Goal: Information Seeking & Learning: Learn about a topic

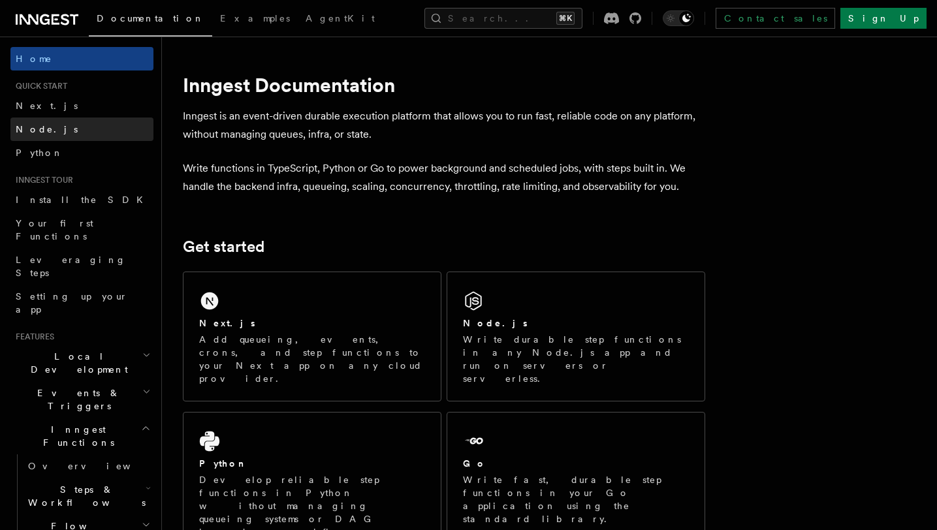
click at [91, 133] on link "Node.js" at bounding box center [81, 130] width 143 height 24
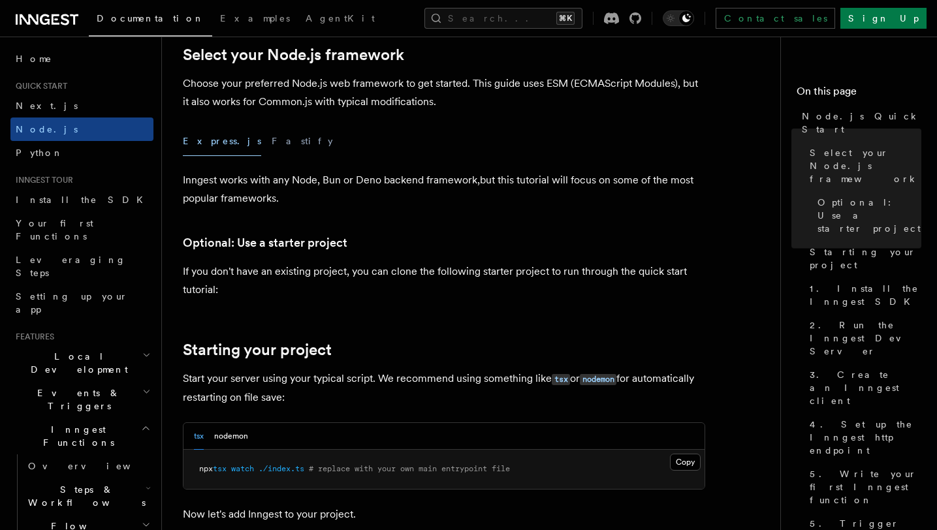
scroll to position [295, 0]
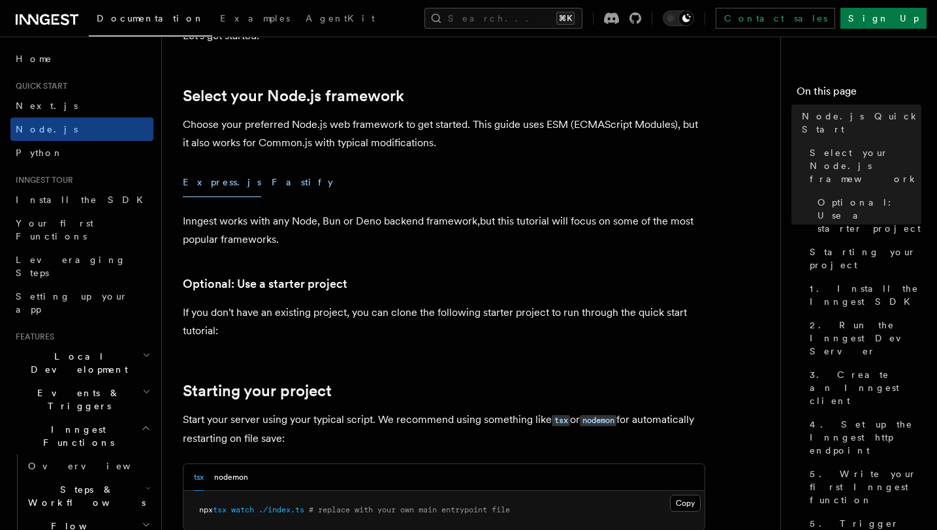
click at [272, 187] on button "Fastify" at bounding box center [302, 182] width 61 height 29
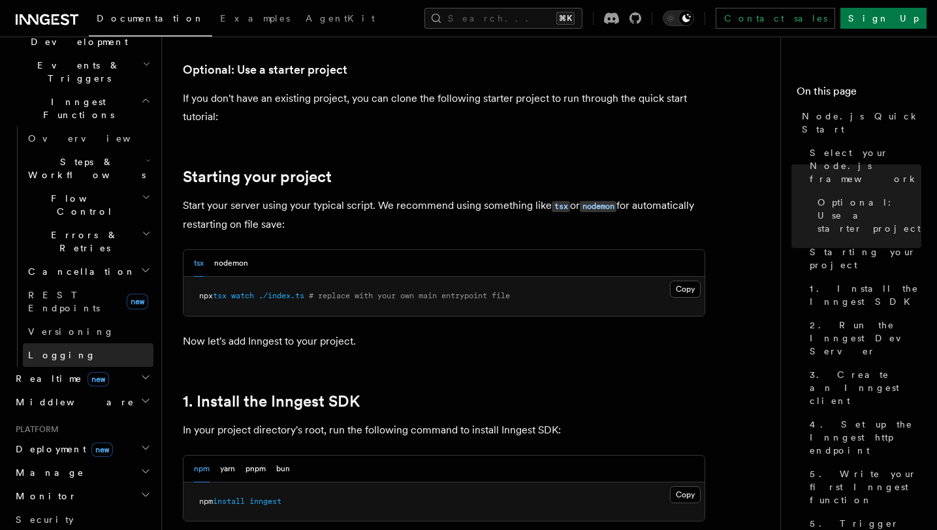
scroll to position [365, 0]
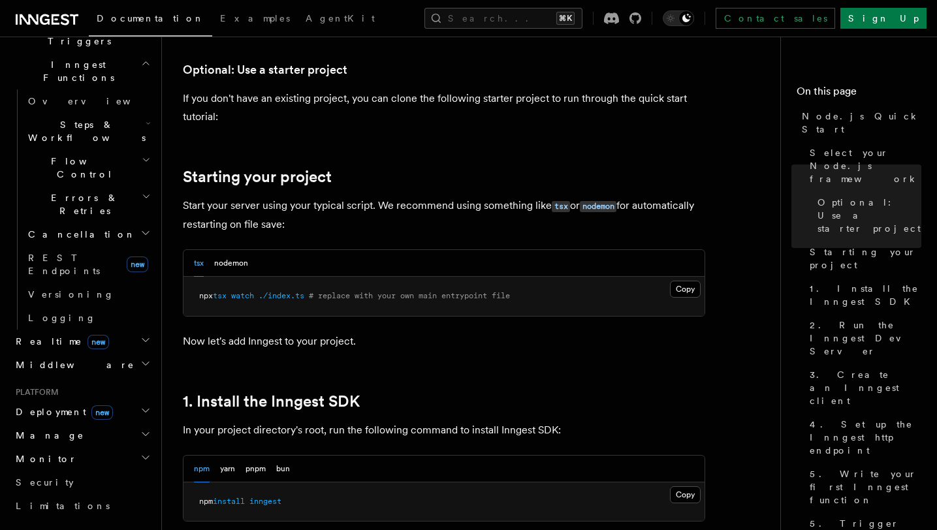
click at [140, 335] on icon "button" at bounding box center [145, 340] width 10 height 10
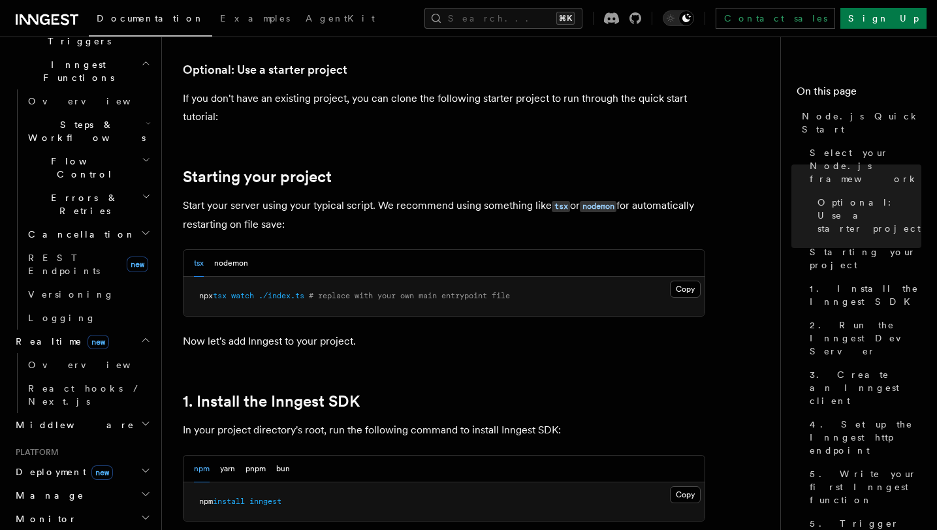
click at [140, 335] on icon "button" at bounding box center [145, 340] width 10 height 10
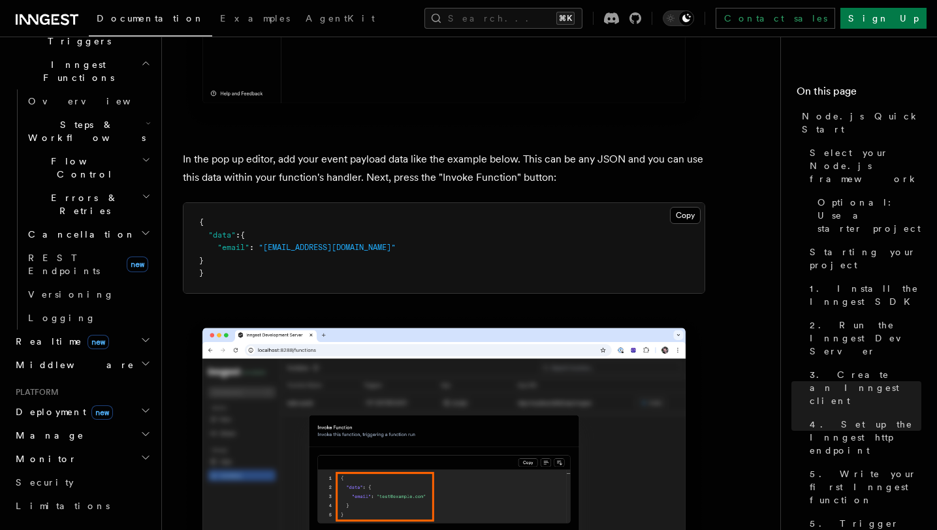
scroll to position [3980, 0]
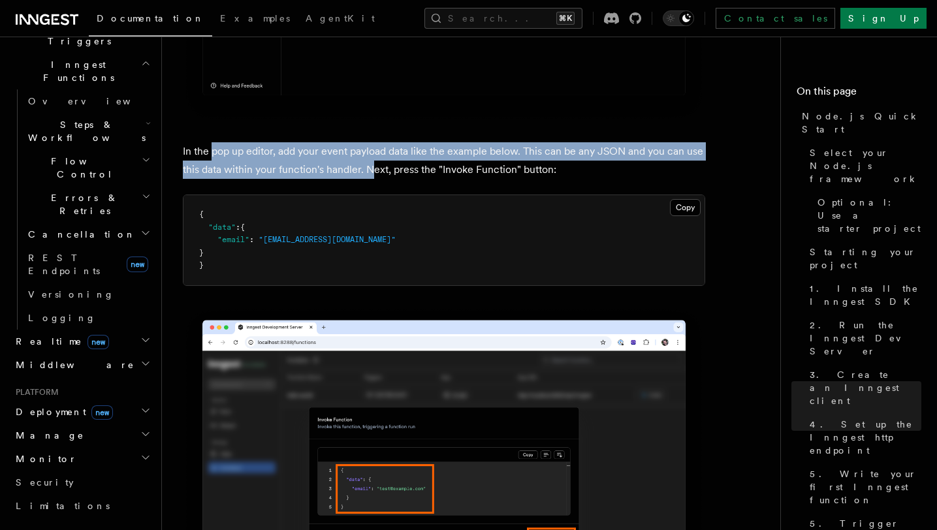
drag, startPoint x: 213, startPoint y: 171, endPoint x: 371, endPoint y: 197, distance: 160.1
click at [371, 179] on p "In the pop up editor, add your event payload data like the example below. This …" at bounding box center [444, 160] width 523 height 37
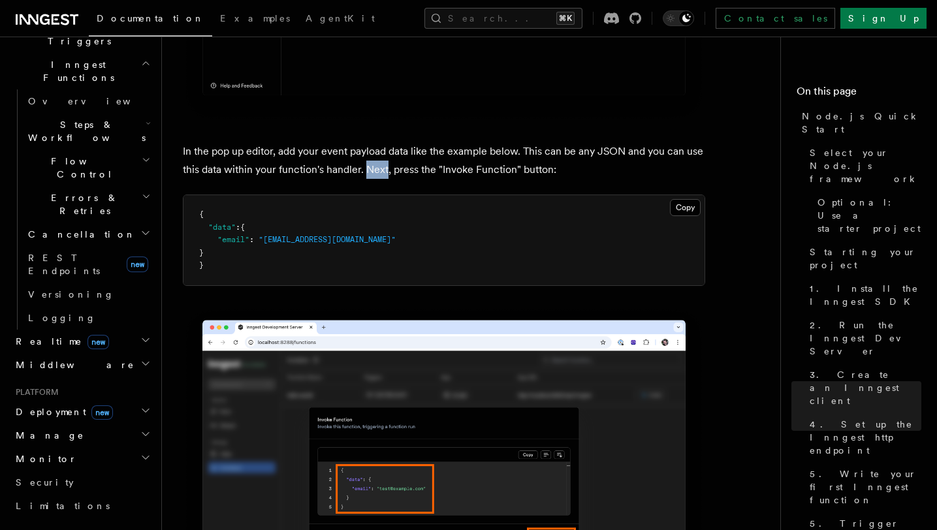
click at [371, 179] on p "In the pop up editor, add your event payload data like the example below. This …" at bounding box center [444, 160] width 523 height 37
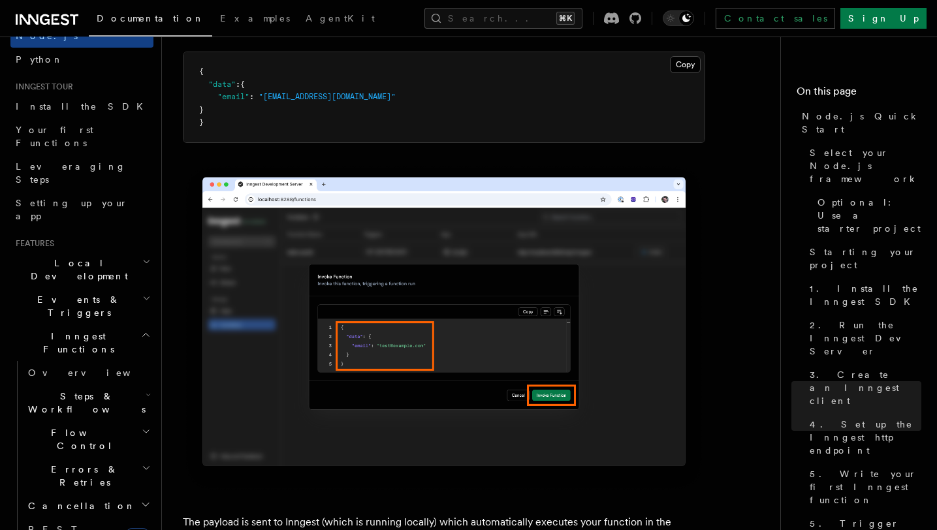
scroll to position [93, 0]
click at [146, 391] on icon "button" at bounding box center [148, 396] width 5 height 10
click at [107, 422] on link "Overview" at bounding box center [94, 434] width 118 height 24
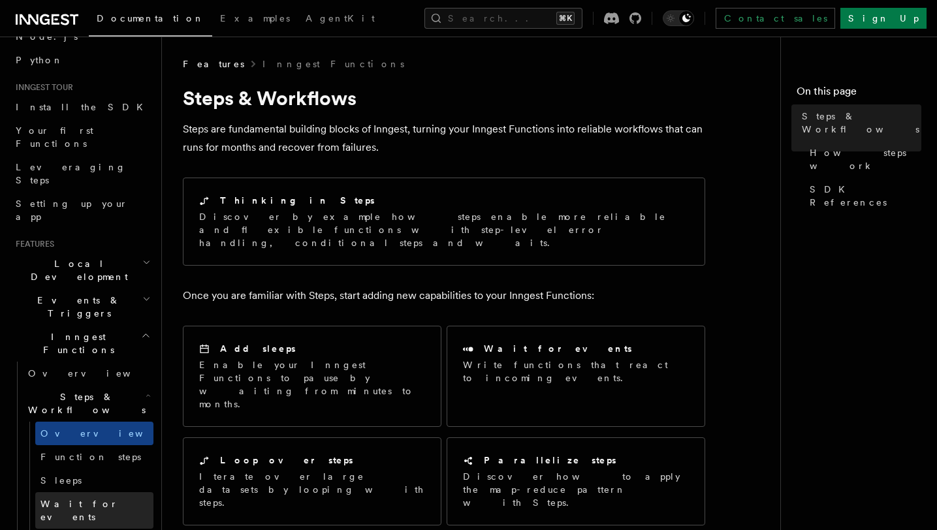
click at [121, 493] on link "Wait for events" at bounding box center [94, 511] width 118 height 37
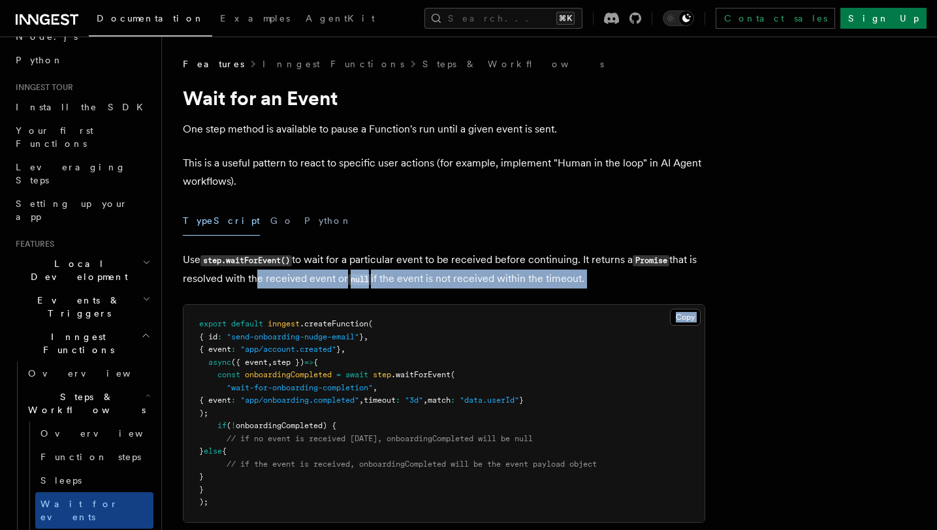
drag, startPoint x: 259, startPoint y: 282, endPoint x: 415, endPoint y: 290, distance: 155.7
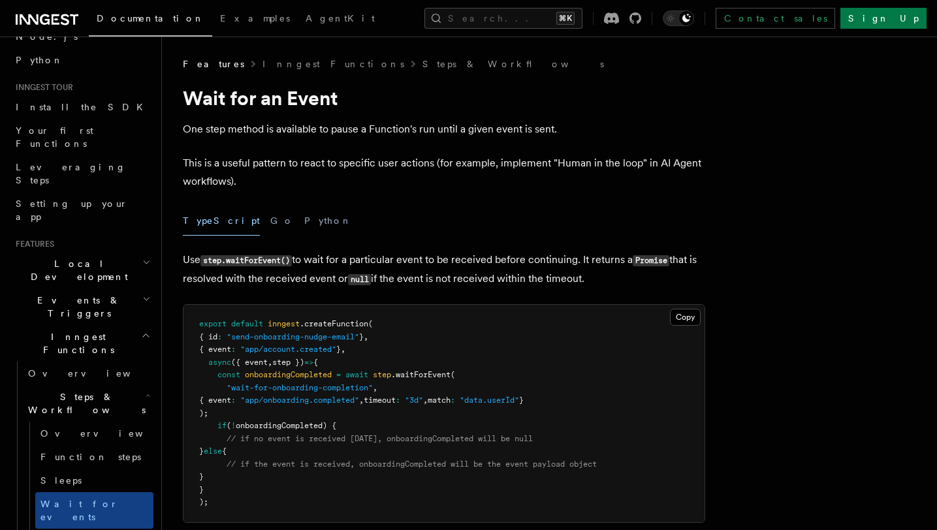
click at [381, 285] on p "Use step.waitForEvent() to wait for a particular event to be received before co…" at bounding box center [444, 270] width 523 height 38
click at [421, 346] on pre "export default inngest .createFunction ( { id : "send-onboarding-nudge-email" }…" at bounding box center [444, 414] width 521 height 218
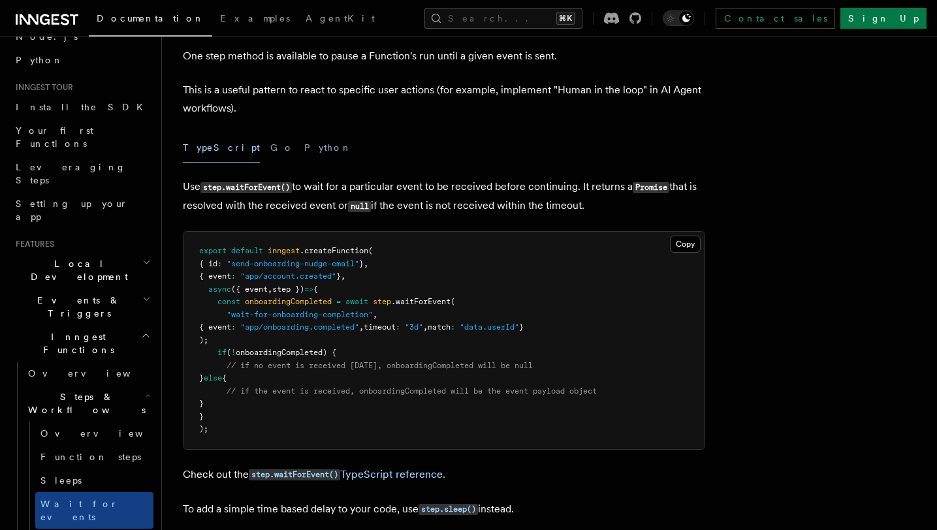
scroll to position [86, 0]
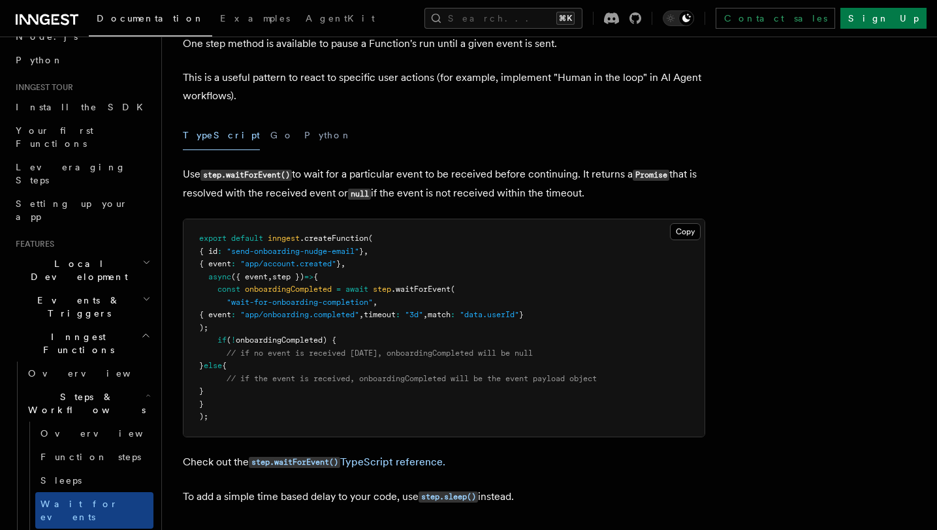
click at [287, 349] on span "// if no event is received within 3 days, onboardingCompleted will be null" at bounding box center [380, 353] width 306 height 9
click at [299, 339] on span "onboardingCompleted) {" at bounding box center [286, 340] width 101 height 9
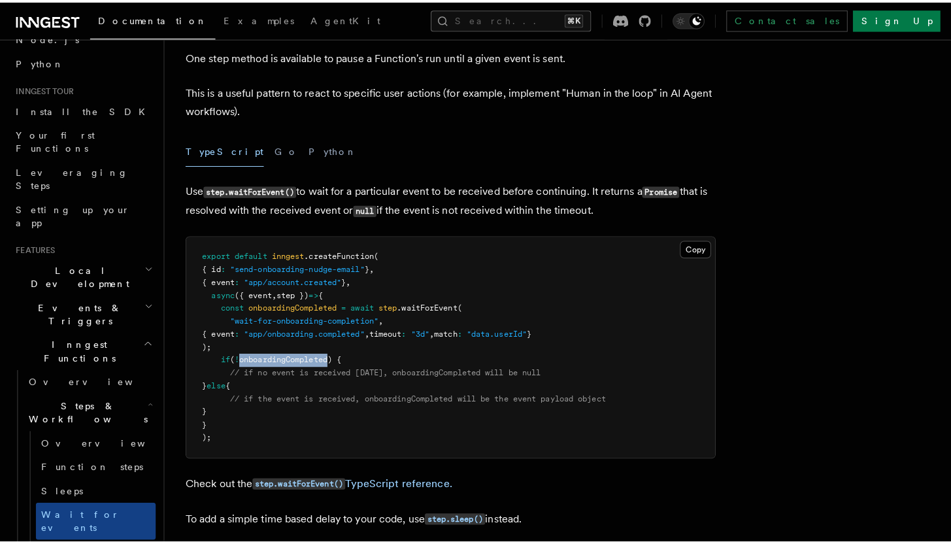
scroll to position [93, 0]
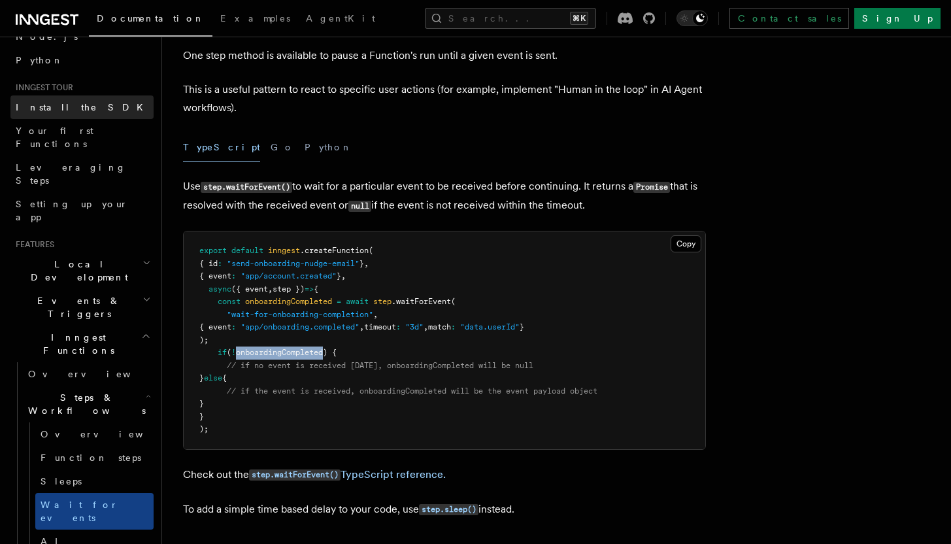
click at [73, 103] on span "Install the SDK" at bounding box center [83, 107] width 135 height 10
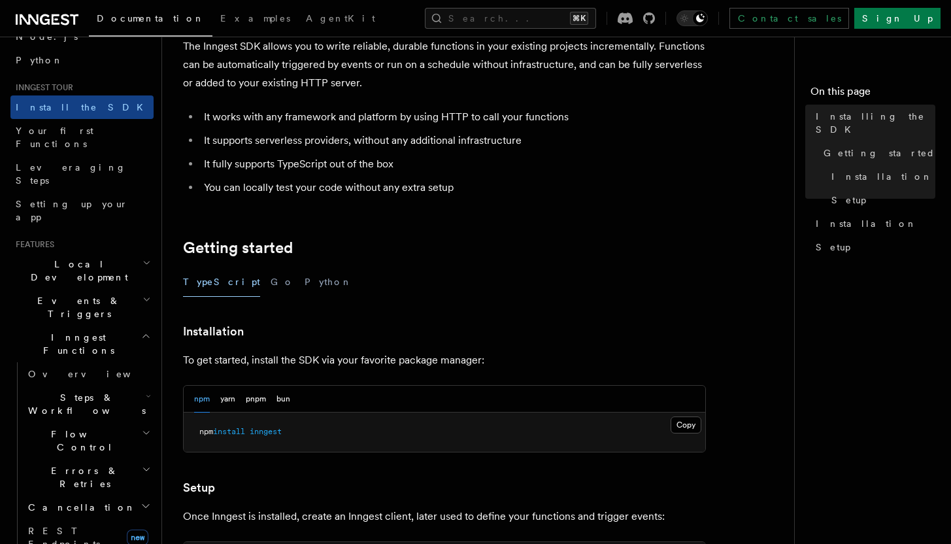
scroll to position [78, 0]
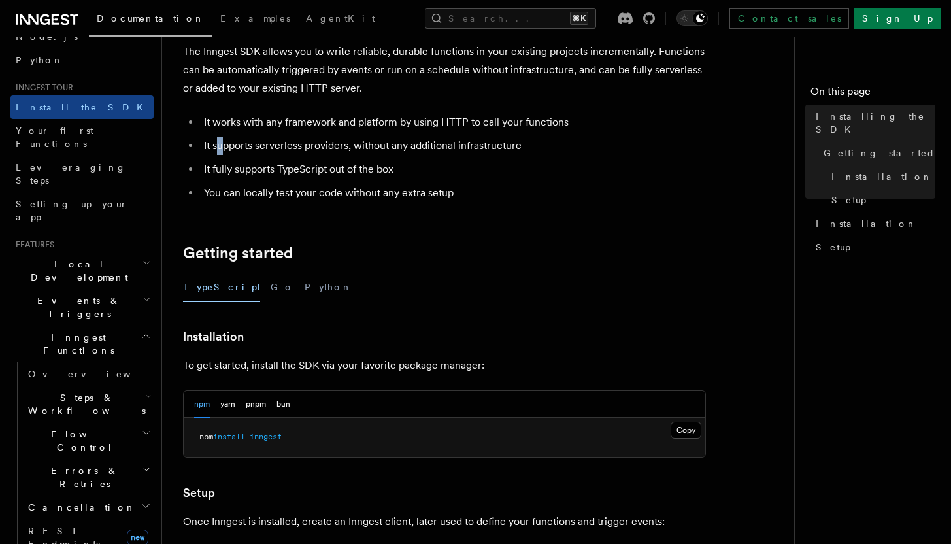
click at [219, 144] on li "It supports serverless providers, without any additional infrastructure" at bounding box center [453, 146] width 506 height 18
click at [412, 156] on ul "It works with any framework and platform by using HTTP to call your functions I…" at bounding box center [444, 157] width 523 height 89
click at [383, 143] on li "It supports serverless providers, without any additional infrastructure" at bounding box center [453, 146] width 506 height 18
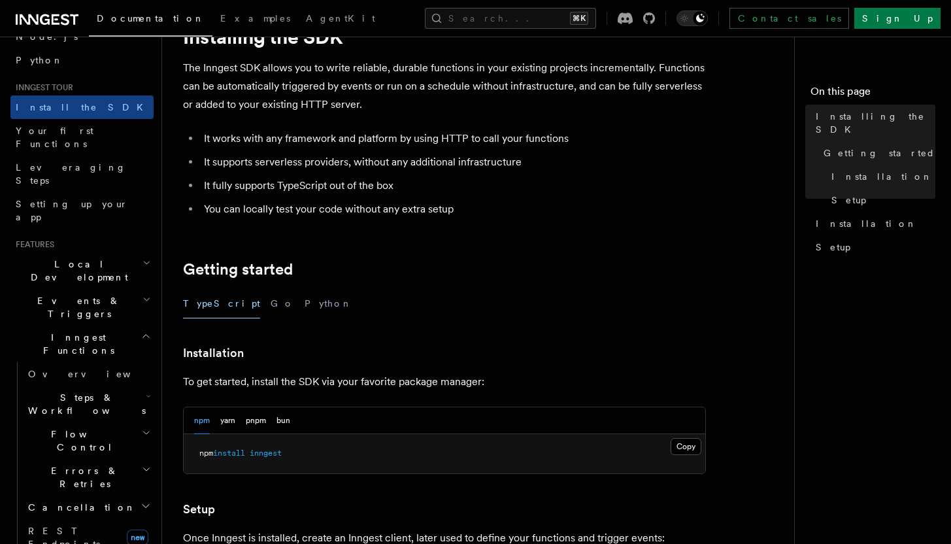
scroll to position [10, 0]
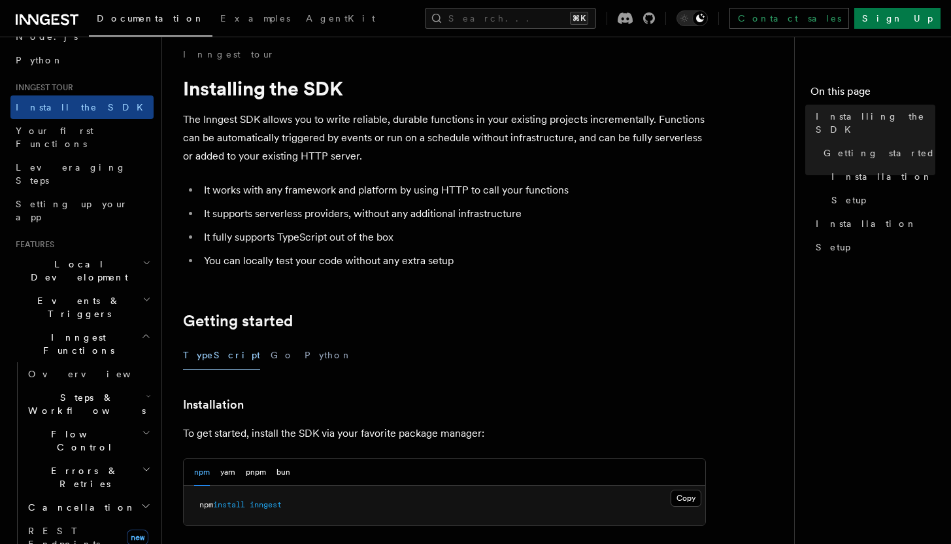
click at [453, 131] on p "The Inngest SDK allows you to write reliable, durable functions in your existin…" at bounding box center [444, 137] width 523 height 55
drag, startPoint x: 529, startPoint y: 122, endPoint x: 604, endPoint y: 122, distance: 75.1
click at [554, 122] on p "The Inngest SDK allows you to write reliable, durable functions in your existin…" at bounding box center [444, 137] width 523 height 55
click at [607, 122] on p "The Inngest SDK allows you to write reliable, durable functions in your existin…" at bounding box center [444, 137] width 523 height 55
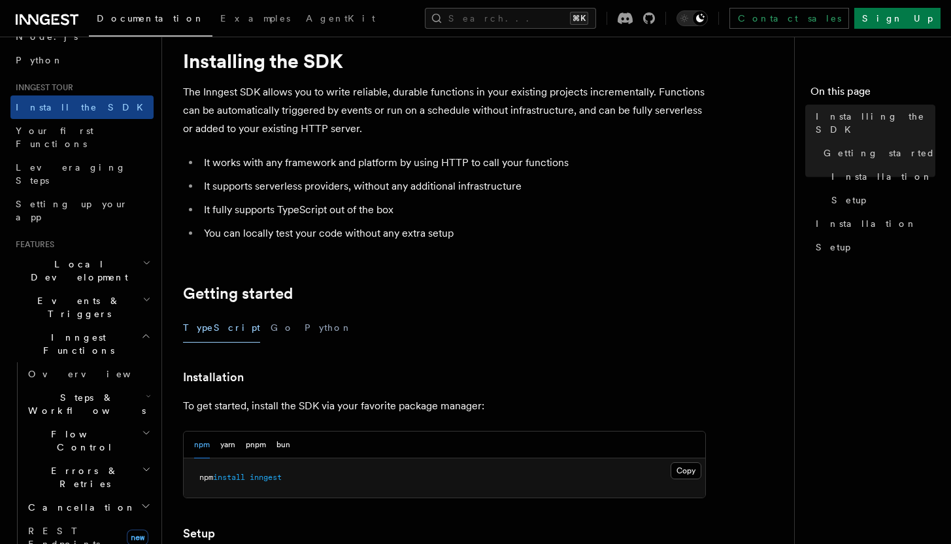
scroll to position [87, 0]
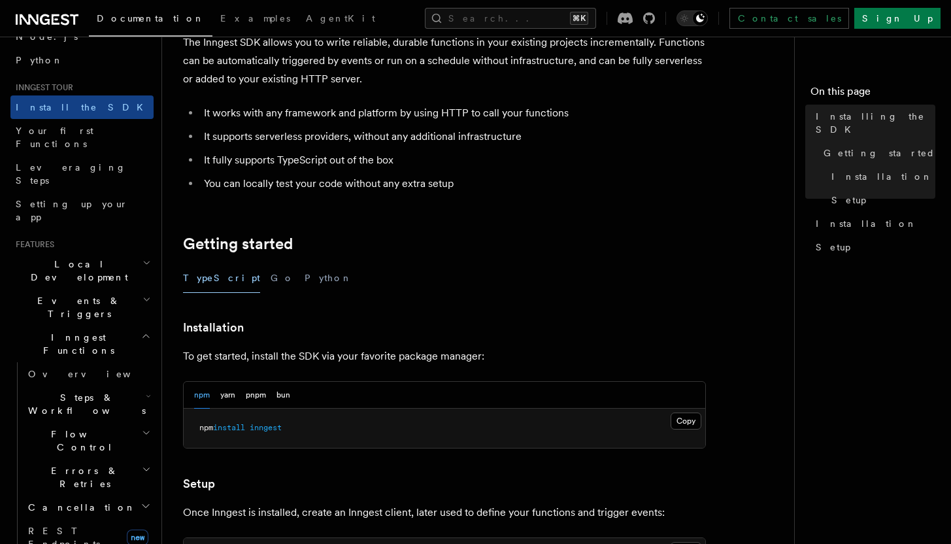
drag, startPoint x: 235, startPoint y: 161, endPoint x: 246, endPoint y: 161, distance: 11.8
click at [242, 161] on li "It fully supports TypeScript out of the box" at bounding box center [453, 160] width 506 height 18
click at [306, 165] on li "It fully supports TypeScript out of the box" at bounding box center [453, 160] width 506 height 18
drag, startPoint x: 325, startPoint y: 164, endPoint x: 334, endPoint y: 165, distance: 9.2
click at [326, 164] on li "It fully supports TypeScript out of the box" at bounding box center [453, 160] width 506 height 18
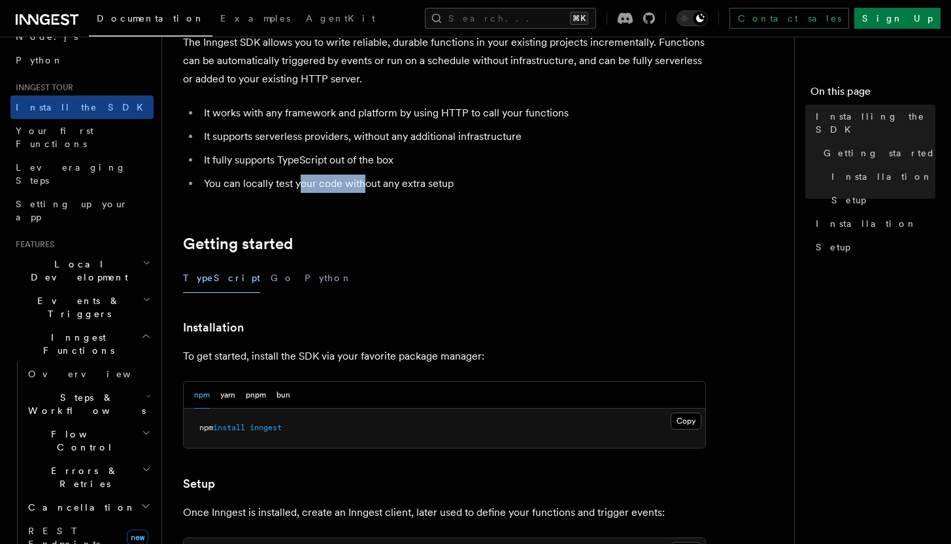
drag, startPoint x: 300, startPoint y: 187, endPoint x: 361, endPoint y: 186, distance: 61.4
click at [361, 186] on li "You can locally test your code without any extra setup" at bounding box center [453, 183] width 506 height 18
click at [493, 202] on article "Inngest tour Installing the SDK The Inngest SDK allows you to write reliable, d…" at bounding box center [483, 485] width 600 height 1029
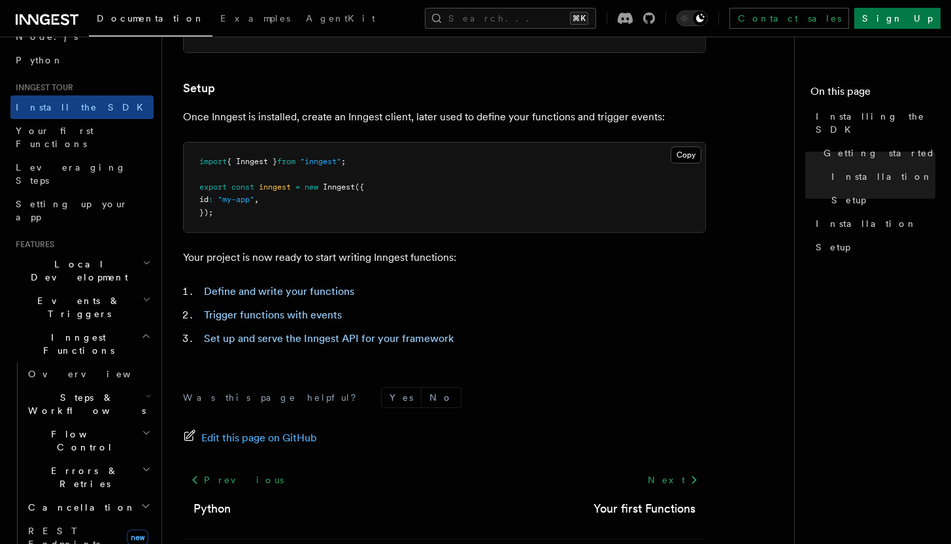
scroll to position [481, 0]
click at [329, 286] on link "Define and write your functions" at bounding box center [279, 291] width 150 height 12
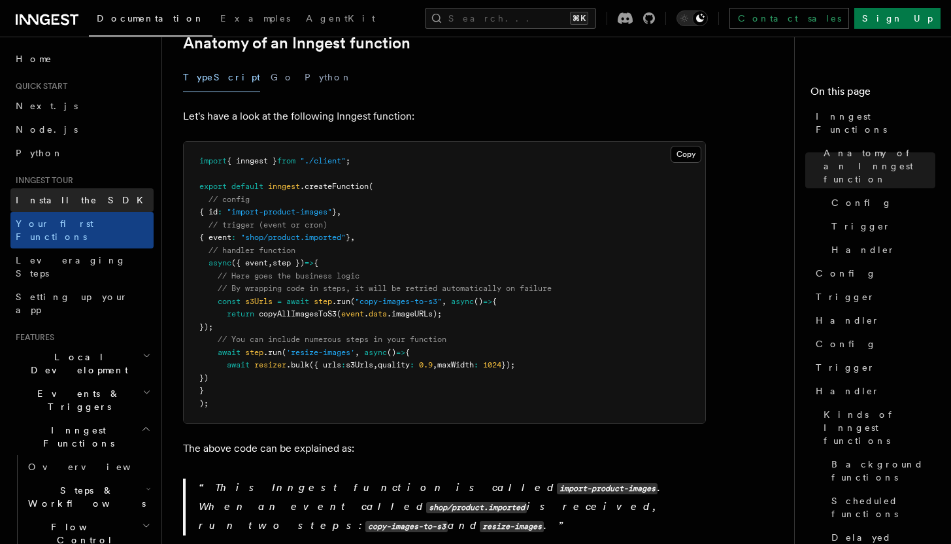
scroll to position [252, 0]
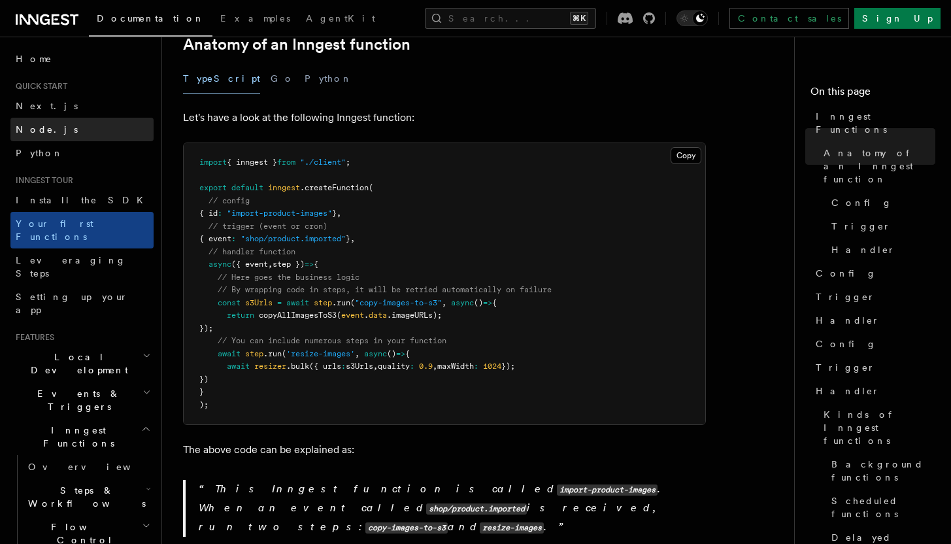
click at [97, 133] on link "Node.js" at bounding box center [81, 130] width 143 height 24
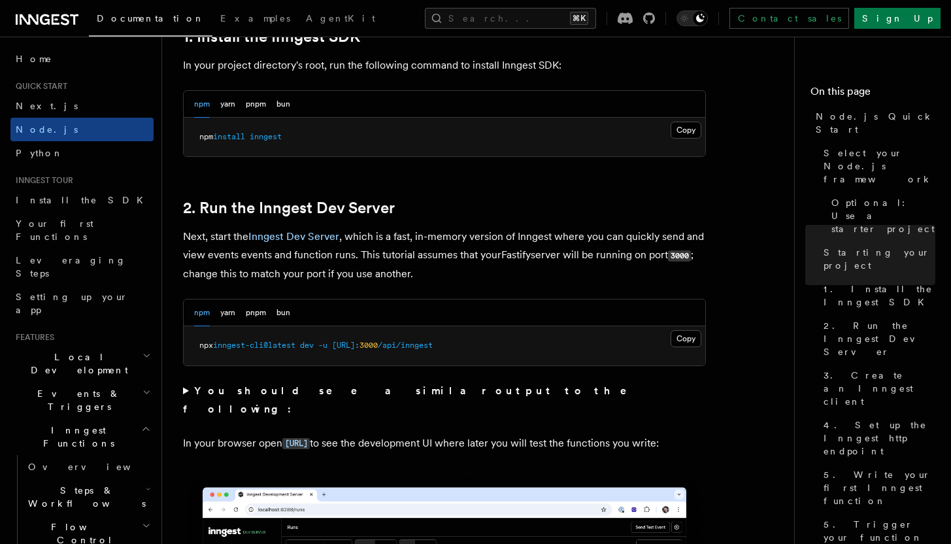
scroll to position [853, 0]
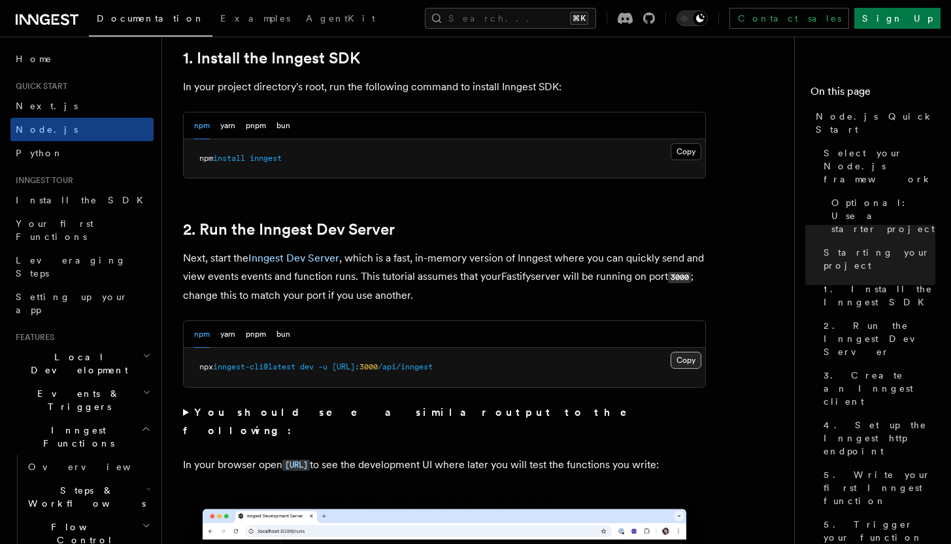
click at [678, 364] on button "Copy Copied" at bounding box center [685, 359] width 31 height 17
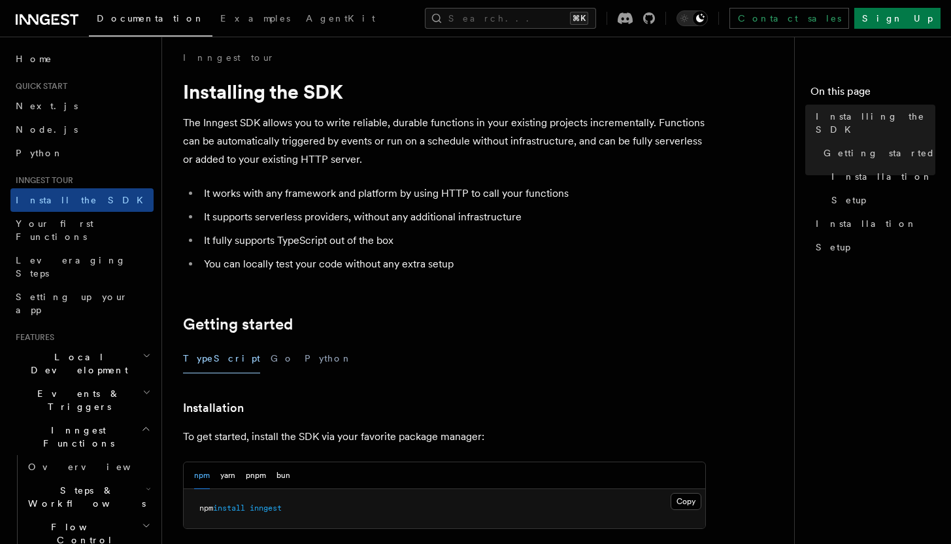
scroll to position [361, 0]
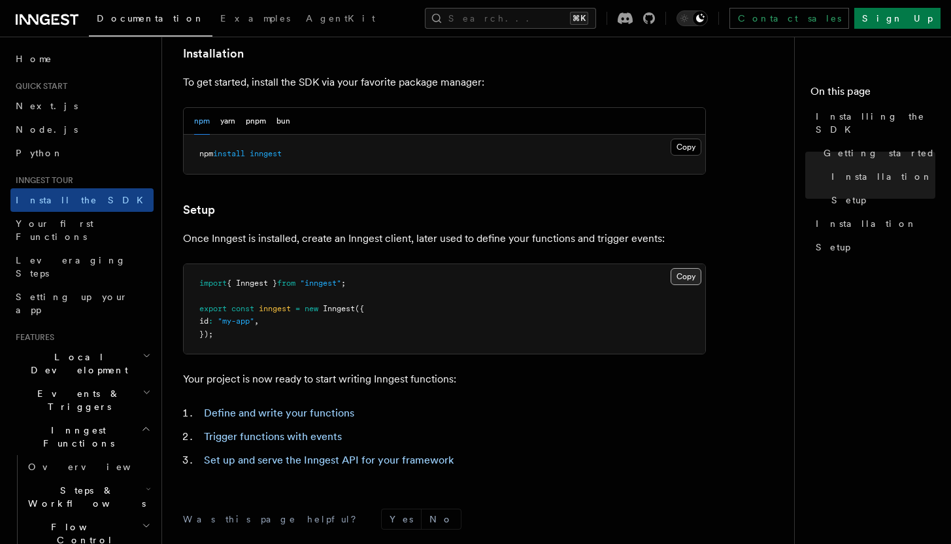
click at [689, 280] on button "Copy Copied" at bounding box center [685, 276] width 31 height 17
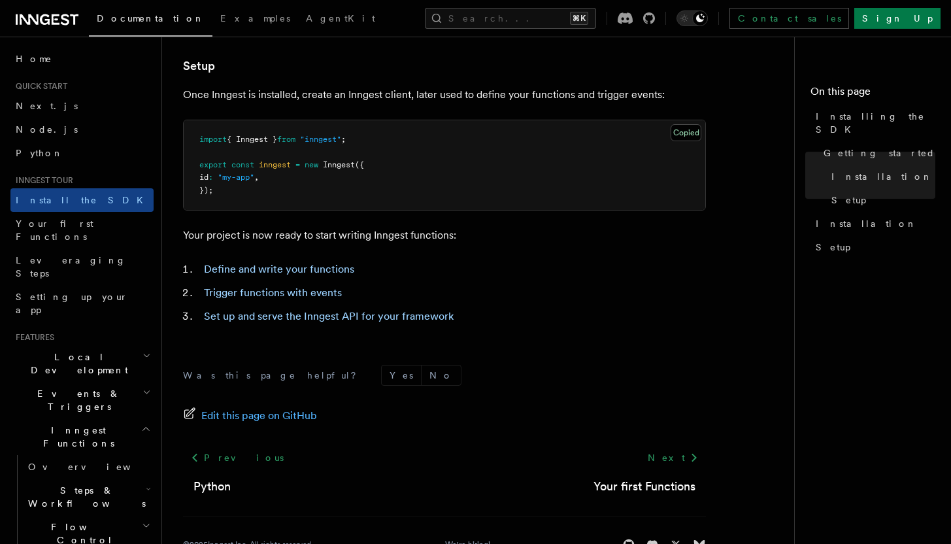
scroll to position [508, 0]
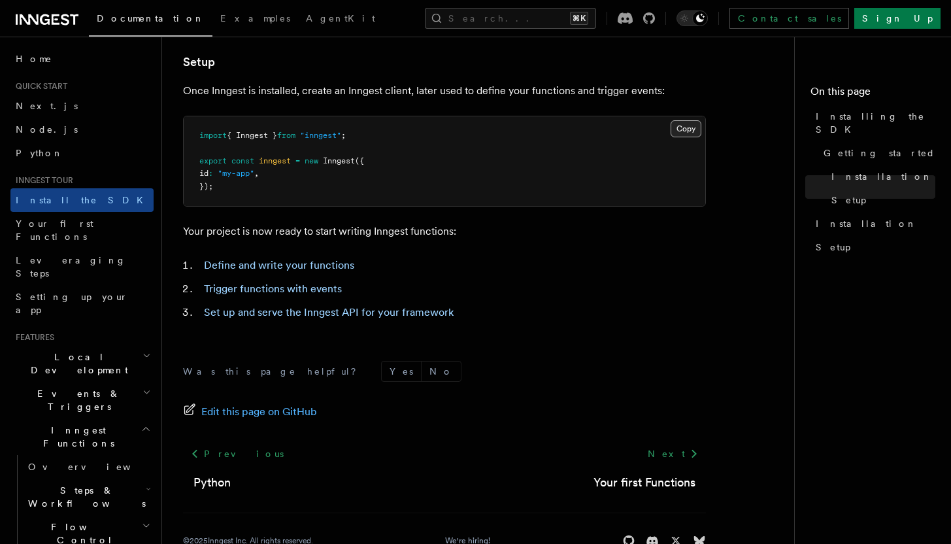
click at [685, 134] on button "Copy Copied" at bounding box center [685, 128] width 31 height 17
click at [274, 263] on link "Define and write your functions" at bounding box center [279, 265] width 150 height 12
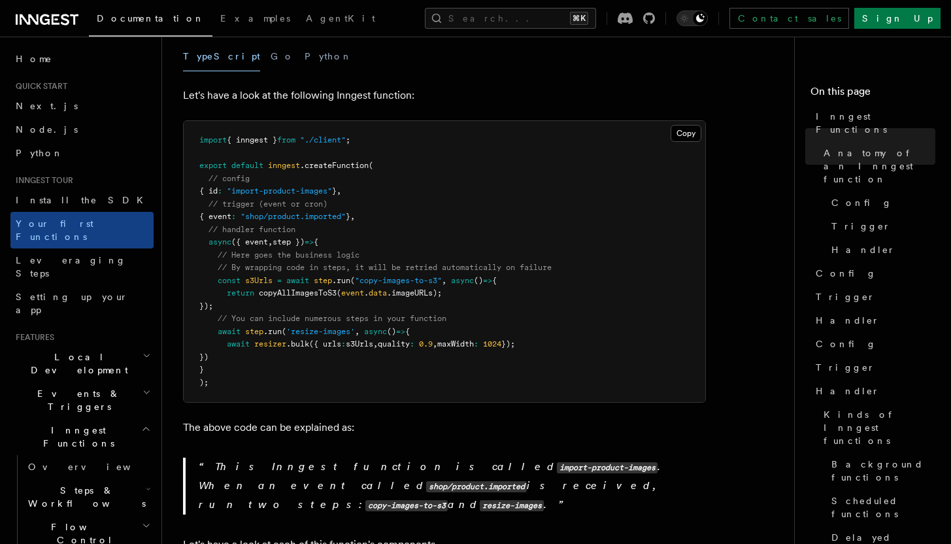
scroll to position [277, 0]
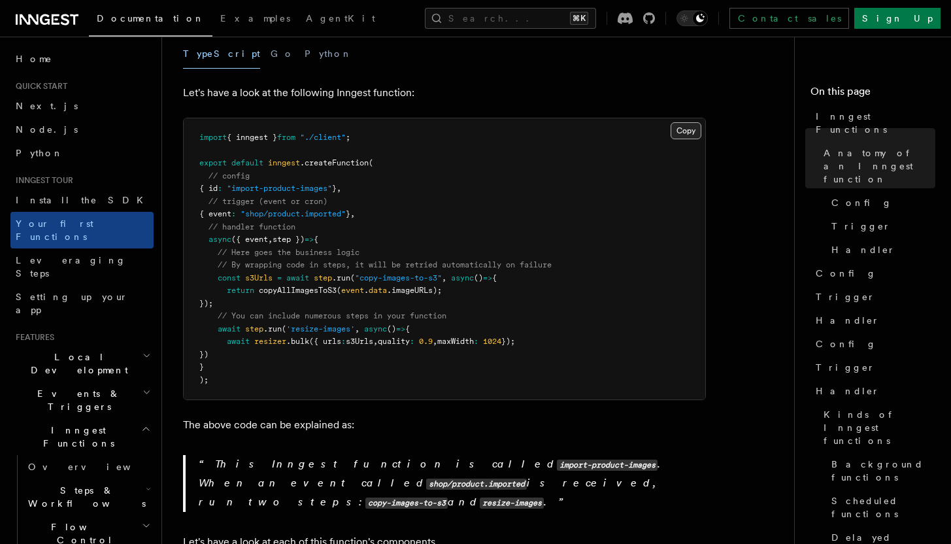
click at [679, 122] on button "Copy Copied" at bounding box center [685, 130] width 31 height 17
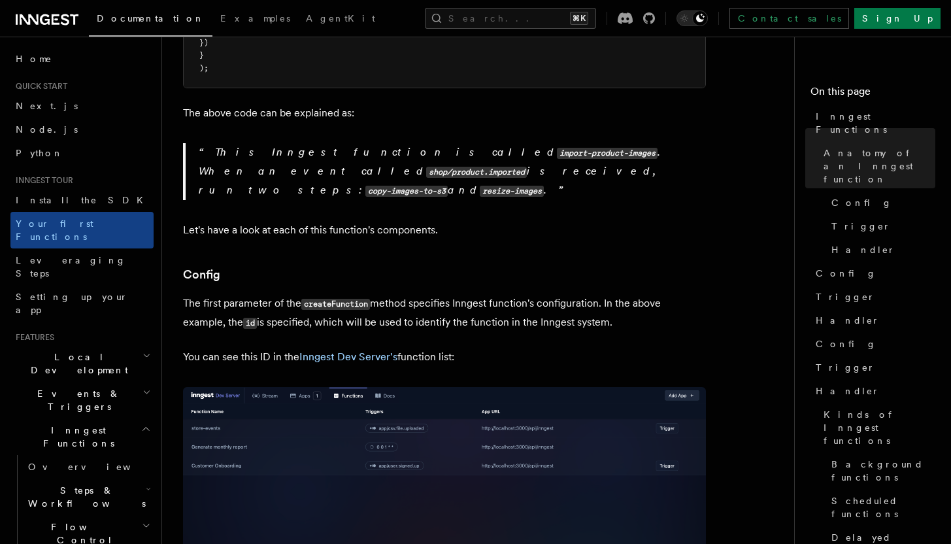
scroll to position [589, 0]
click at [88, 291] on span "Setting up your app" at bounding box center [72, 303] width 112 height 24
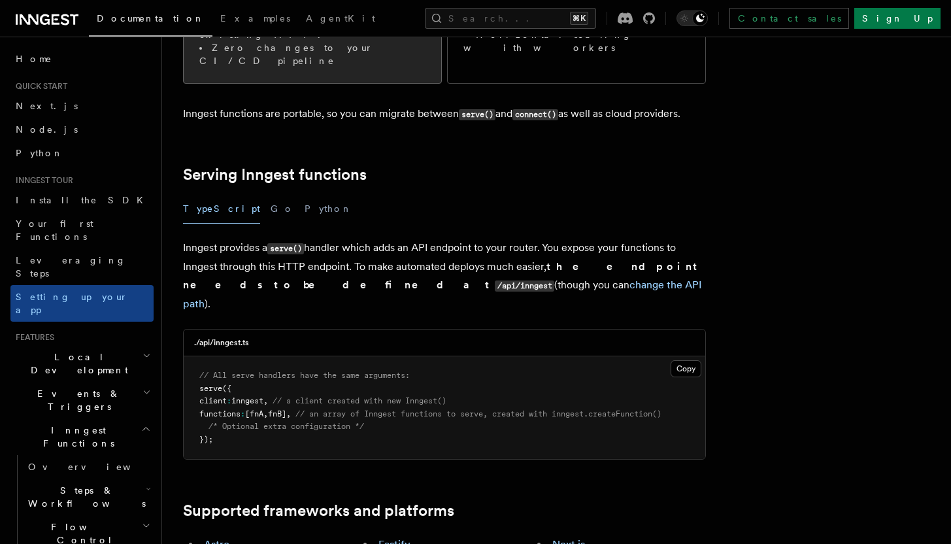
scroll to position [451, 0]
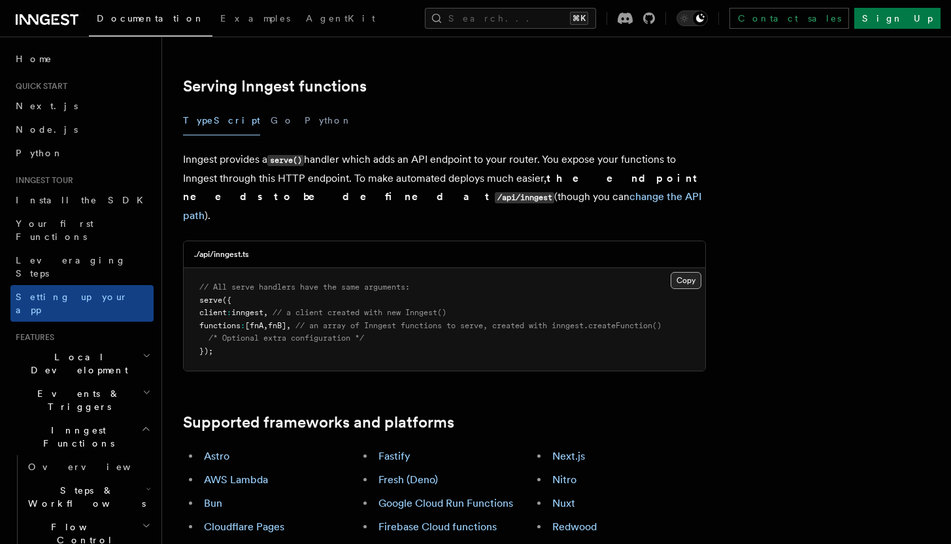
click at [679, 272] on button "Copy Copied" at bounding box center [685, 280] width 31 height 17
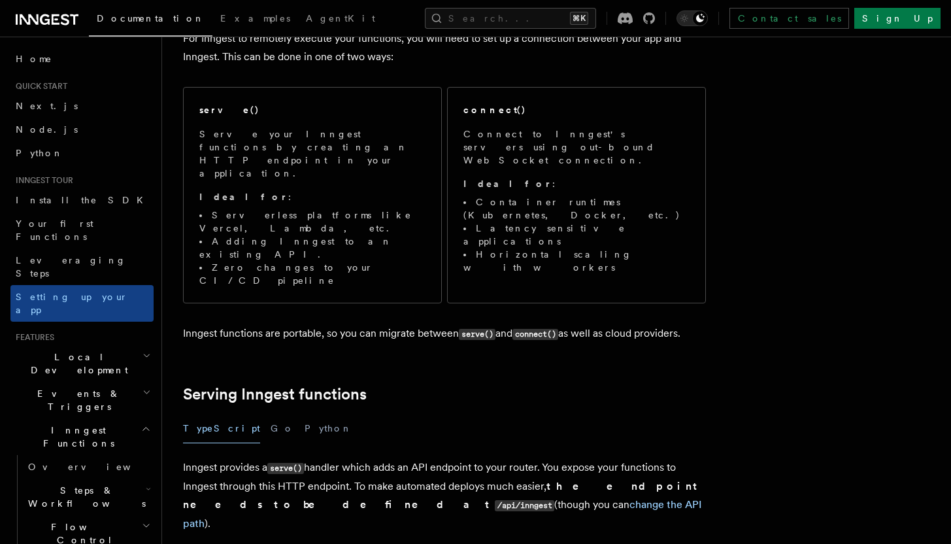
scroll to position [73, 0]
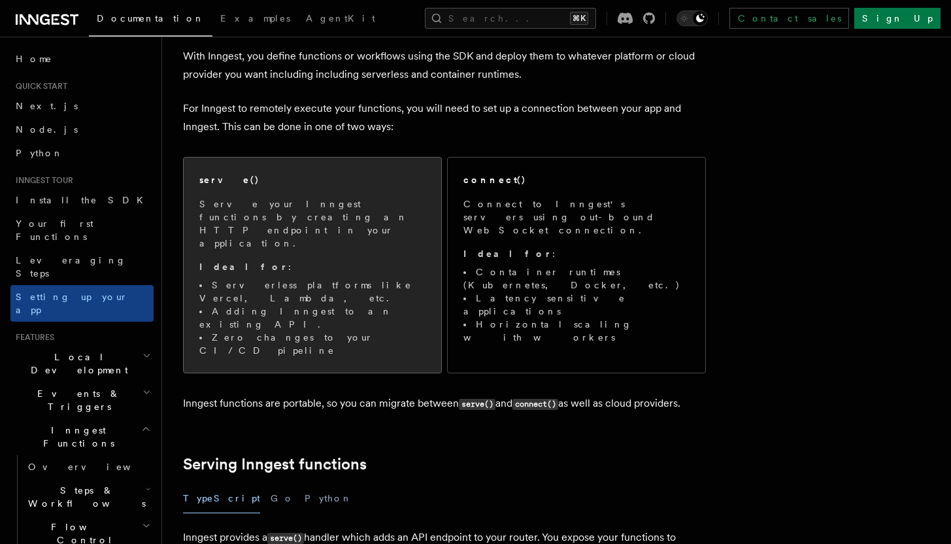
click at [242, 190] on div "serve() Serve your Inngest functions by creating an HTTP endpoint in your appli…" at bounding box center [312, 265] width 226 height 184
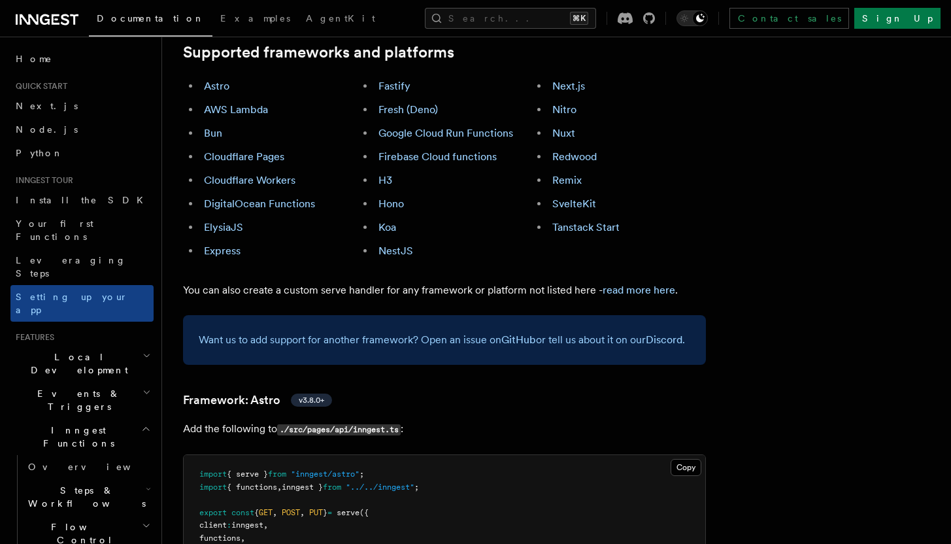
scroll to position [1029, 0]
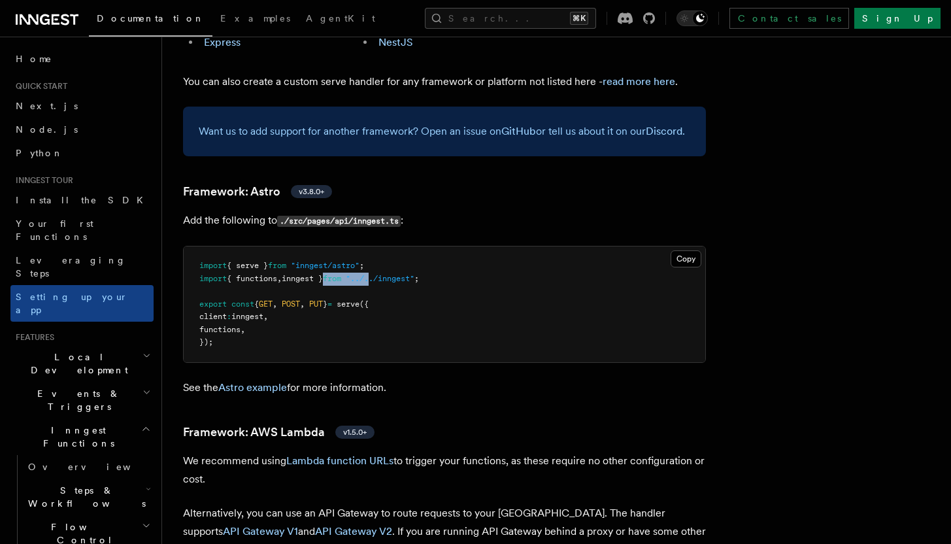
drag, startPoint x: 386, startPoint y: 219, endPoint x: 285, endPoint y: 218, distance: 101.3
click at [316, 274] on span "import { functions , inngest } from "../../inngest" ;" at bounding box center [308, 278] width 219 height 9
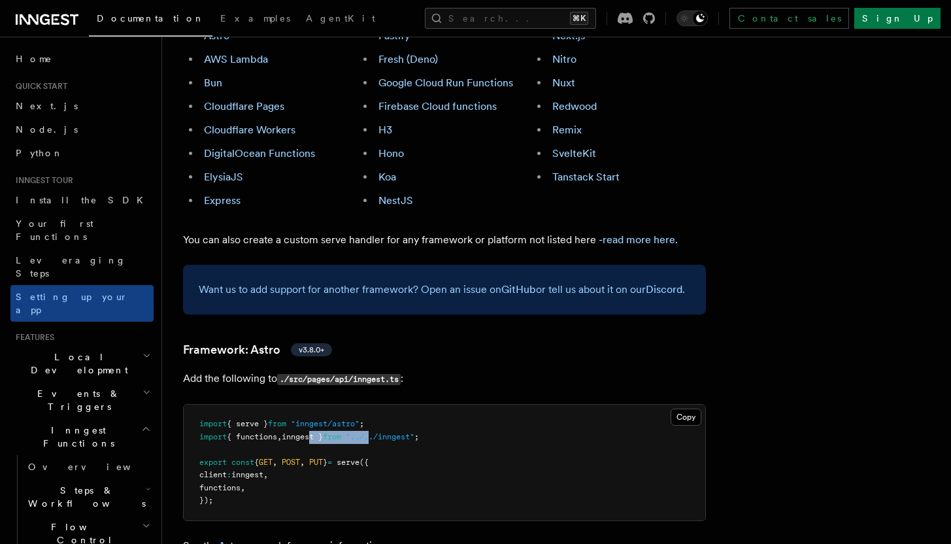
scroll to position [724, 0]
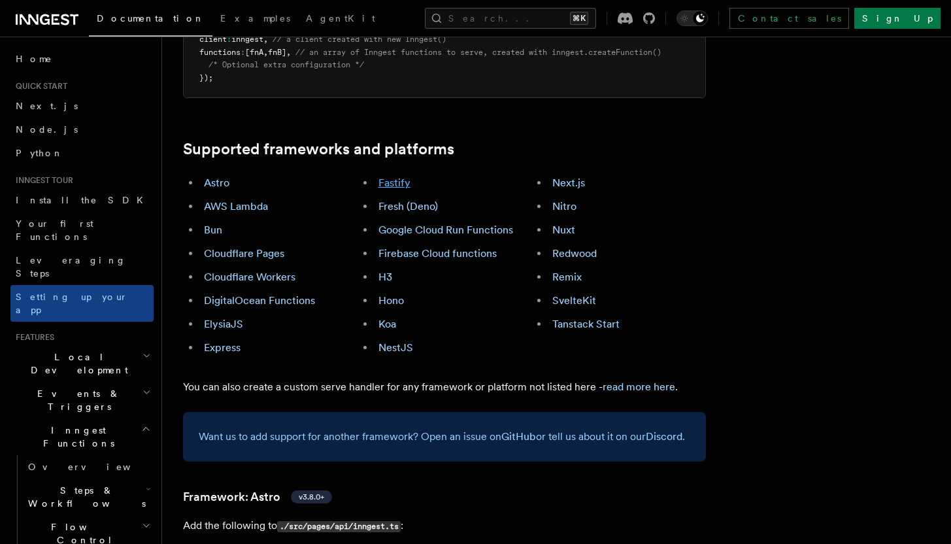
click at [397, 176] on link "Fastify" at bounding box center [394, 182] width 32 height 12
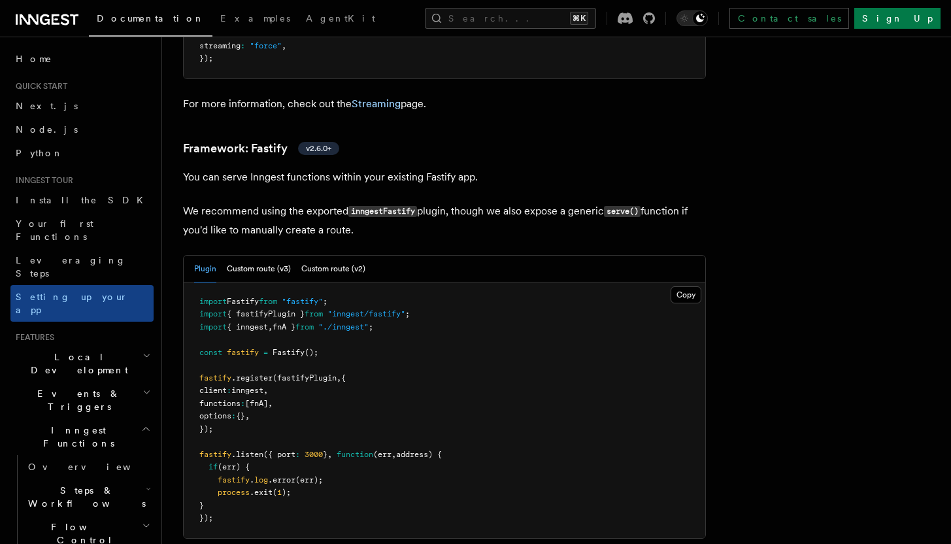
scroll to position [4530, 0]
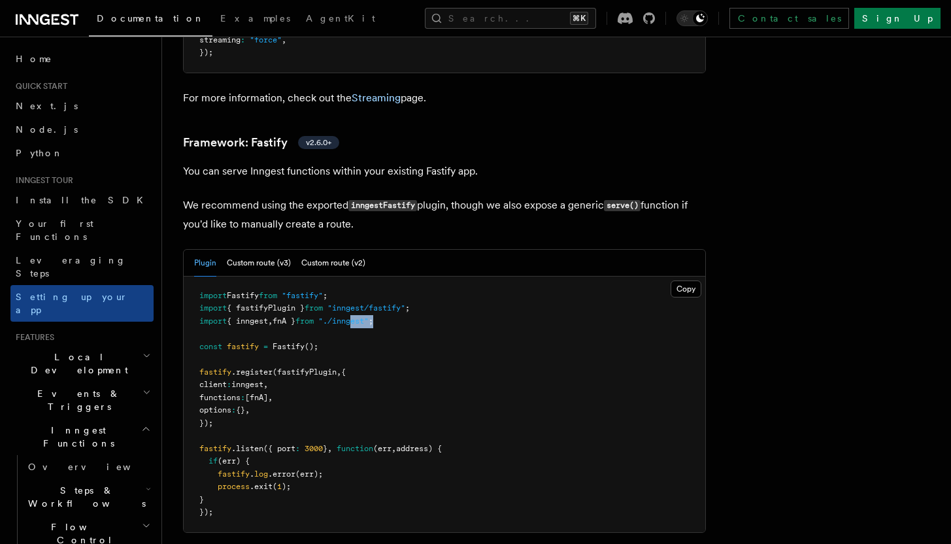
drag, startPoint x: 400, startPoint y: 255, endPoint x: 370, endPoint y: 252, distance: 30.2
click at [370, 276] on pre "import Fastify from "fastify" ; import { fastifyPlugin } from "inngest/fastify"…" at bounding box center [444, 403] width 521 height 255
click at [368, 316] on span ""./inngest"" at bounding box center [343, 320] width 50 height 9
click at [403, 276] on pre "import Fastify from "fastify" ; import { fastifyPlugin } from "inngest/fastify"…" at bounding box center [444, 403] width 521 height 255
click at [246, 250] on button "Custom route (v3)" at bounding box center [259, 263] width 64 height 27
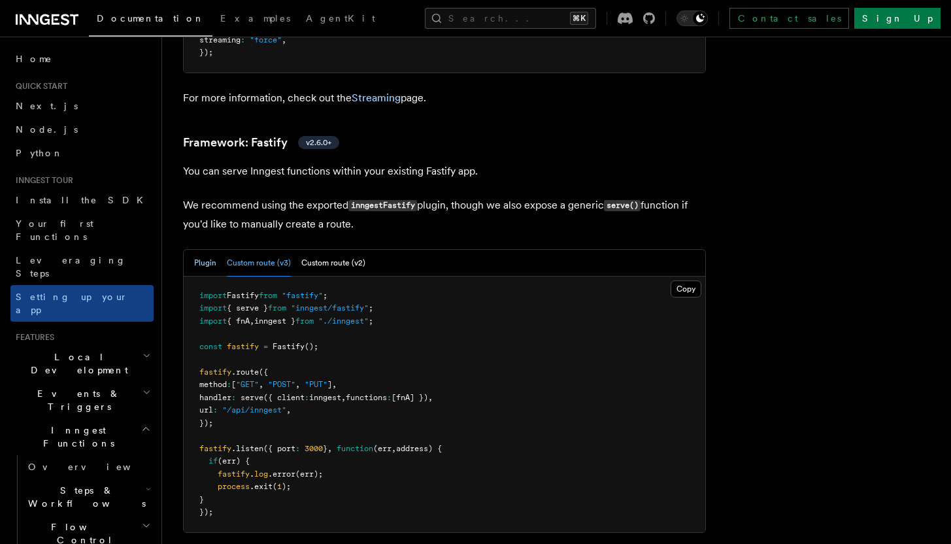
click at [215, 250] on button "Plugin" at bounding box center [205, 263] width 22 height 27
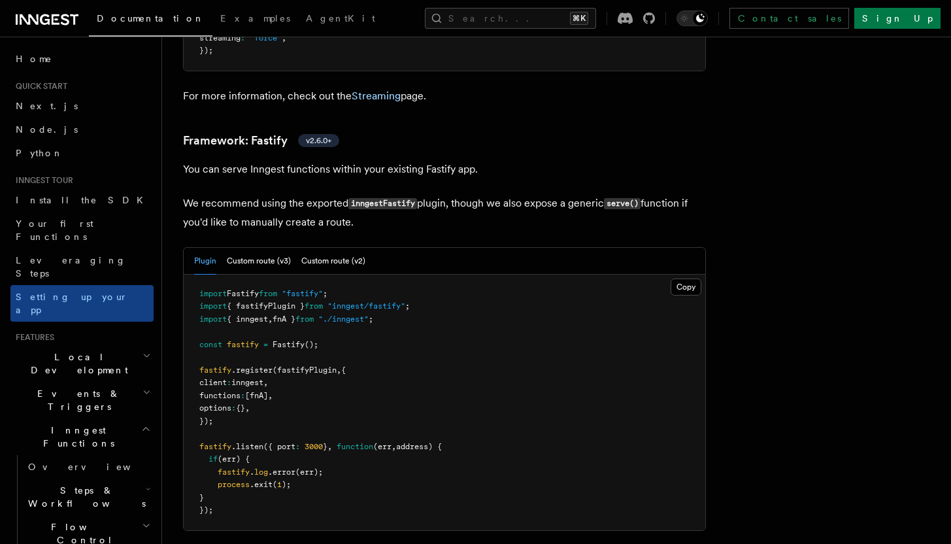
scroll to position [4532, 0]
click at [687, 278] on button "Copy Copied" at bounding box center [685, 286] width 31 height 17
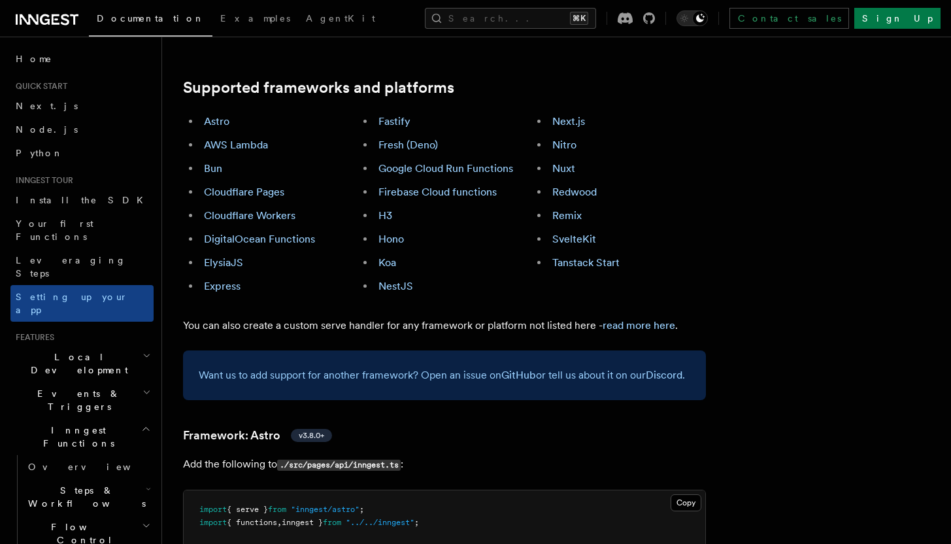
scroll to position [834, 0]
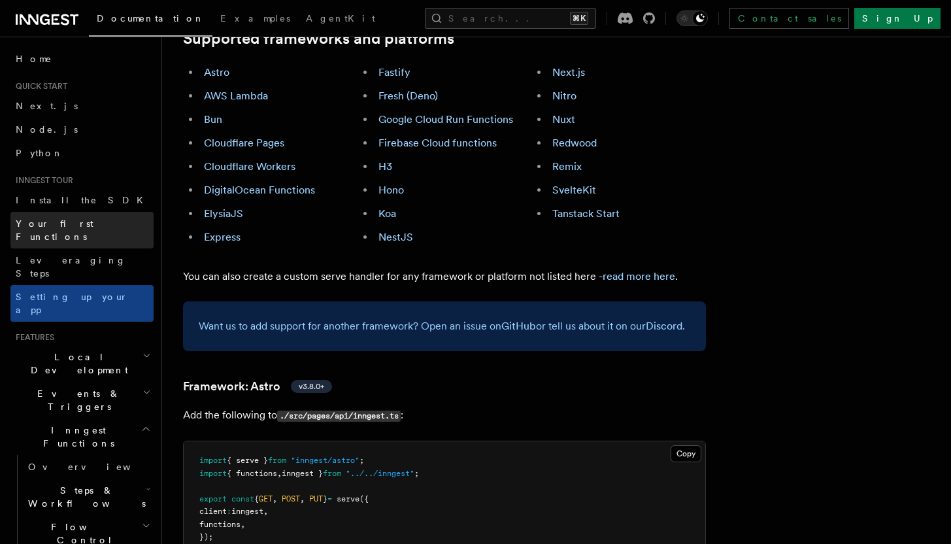
click at [93, 223] on span "Your first Functions" at bounding box center [55, 230] width 78 height 24
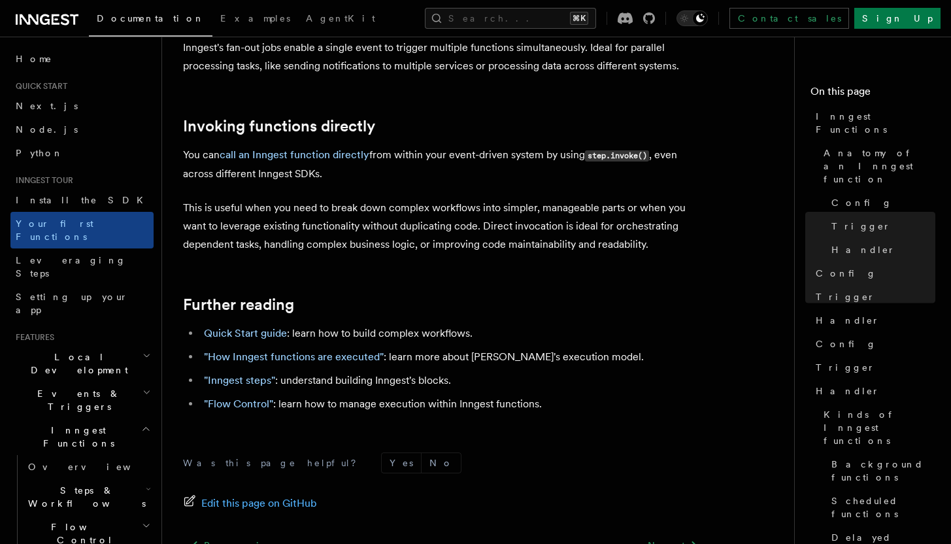
scroll to position [2662, 0]
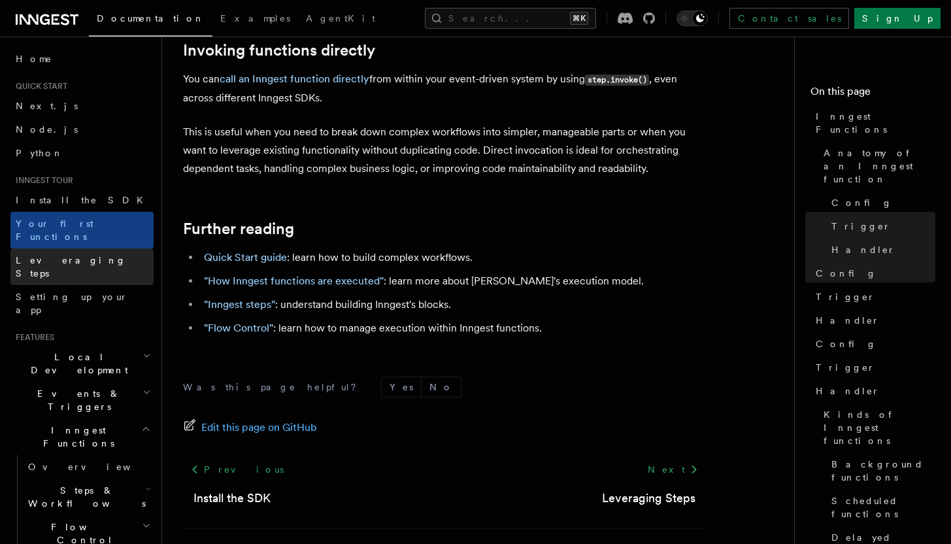
click at [69, 255] on span "Leveraging Steps" at bounding box center [71, 267] width 110 height 24
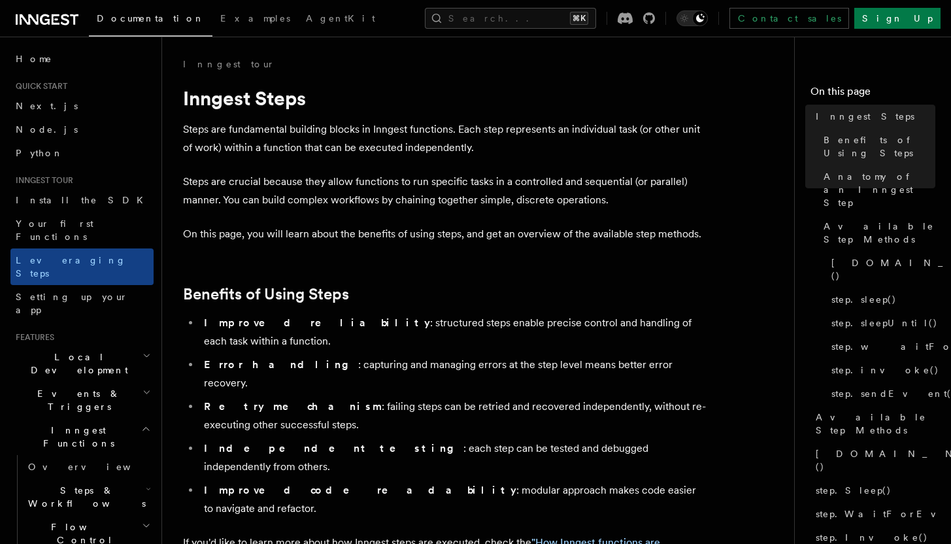
click at [99, 483] on span "Steps & Workflows" at bounding box center [84, 496] width 123 height 26
click at [86, 543] on span "Function steps" at bounding box center [91, 550] width 101 height 10
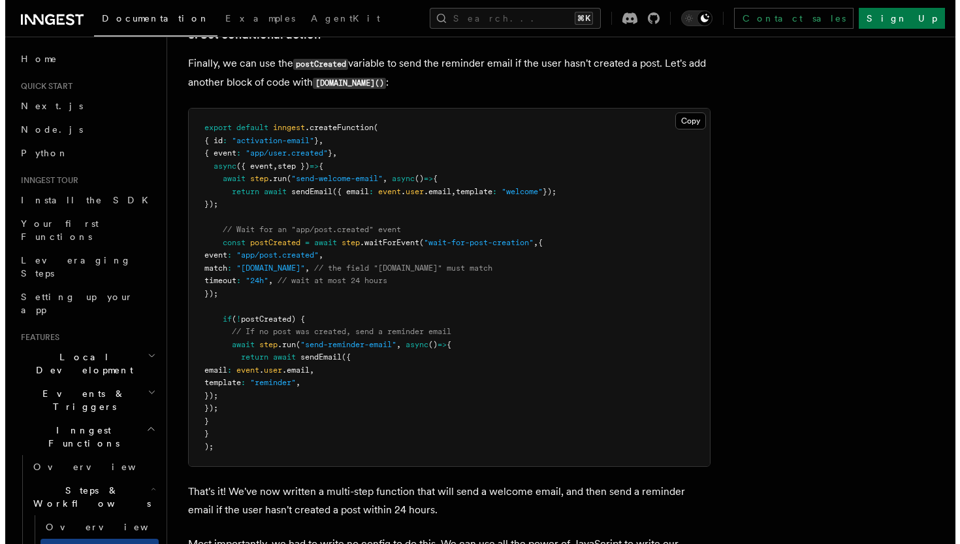
scroll to position [1791, 0]
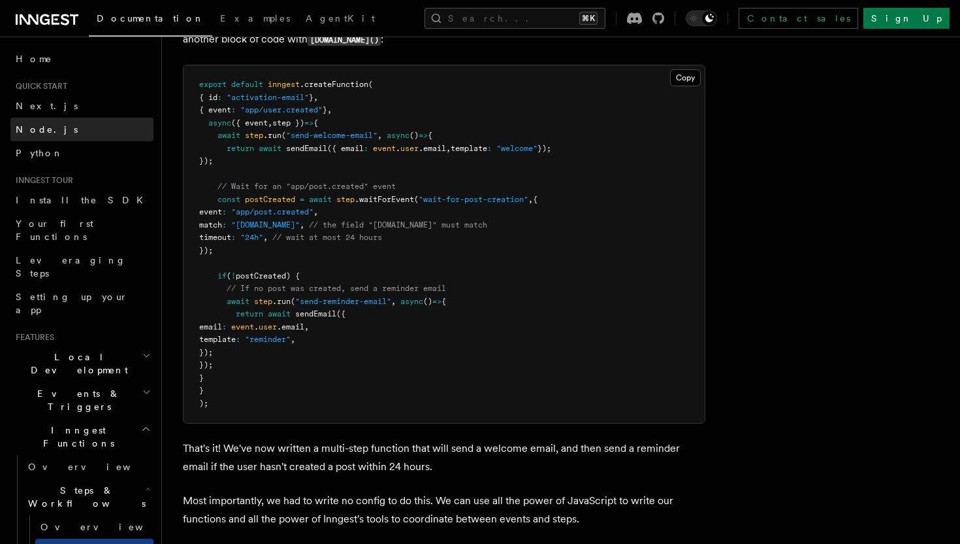
click at [116, 125] on link "Node.js" at bounding box center [81, 130] width 143 height 24
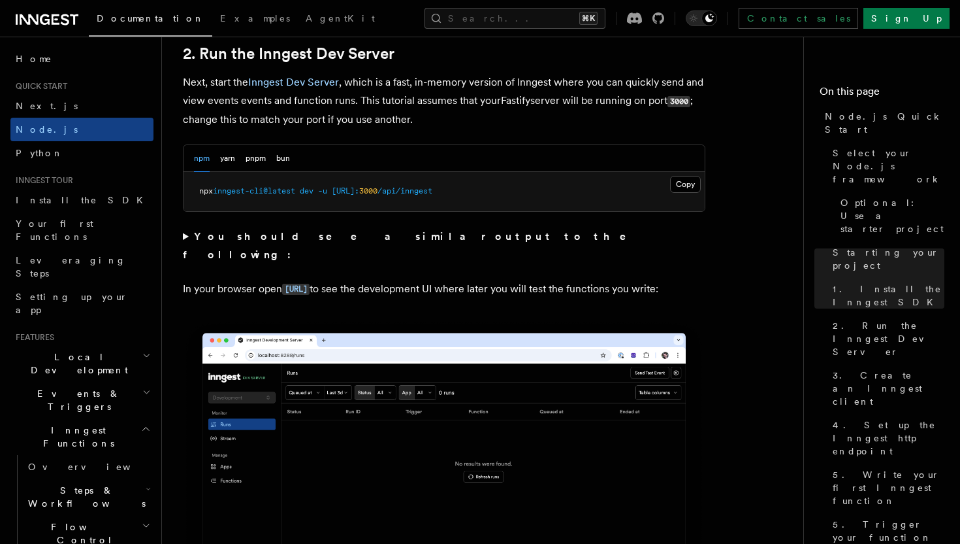
scroll to position [913, 0]
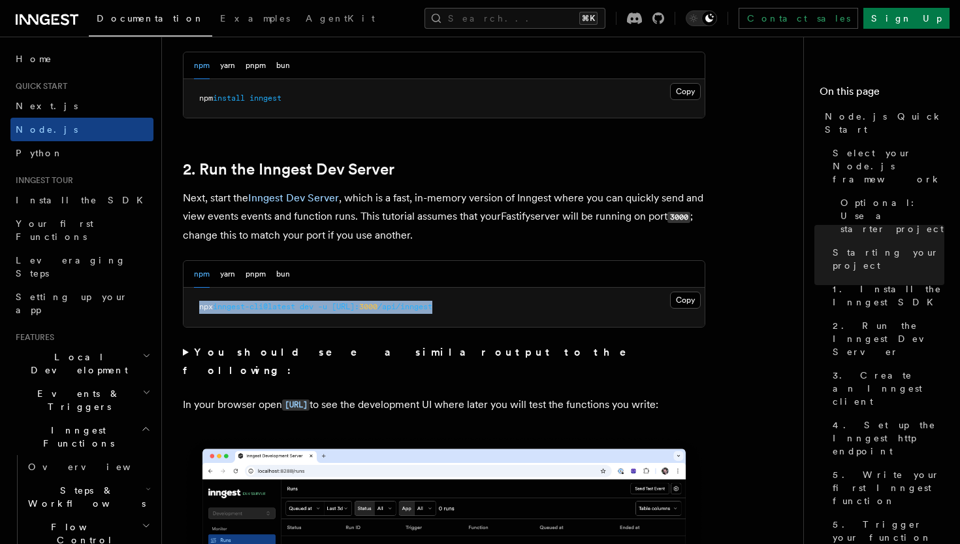
drag, startPoint x: 526, startPoint y: 314, endPoint x: 184, endPoint y: 310, distance: 341.7
click at [184, 310] on pre "npx inngest-cli@latest dev -u http://localhost: 3000 /api/inngest" at bounding box center [444, 306] width 521 height 39
copy span "npx inngest-cli@latest dev -u http://localhost: 3000 /api/inngest"
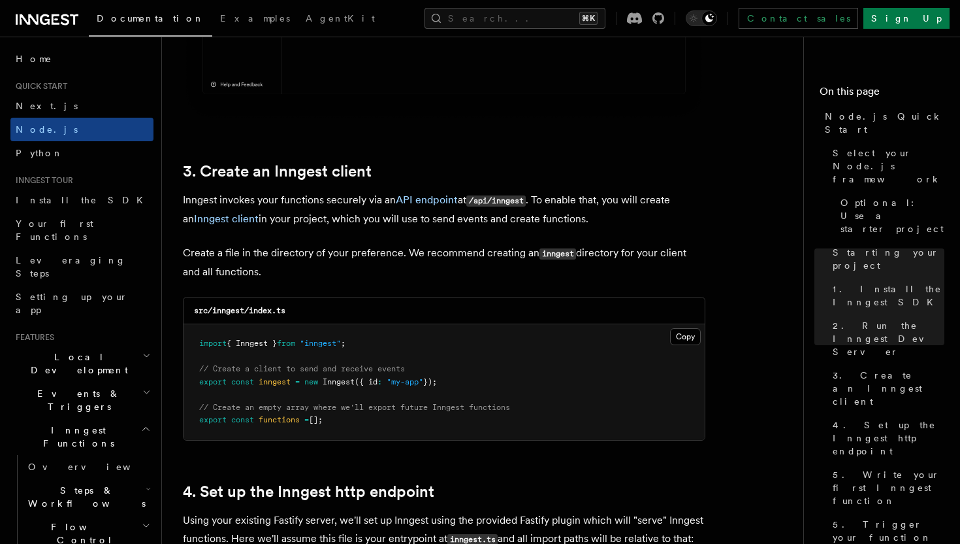
scroll to position [1625, 0]
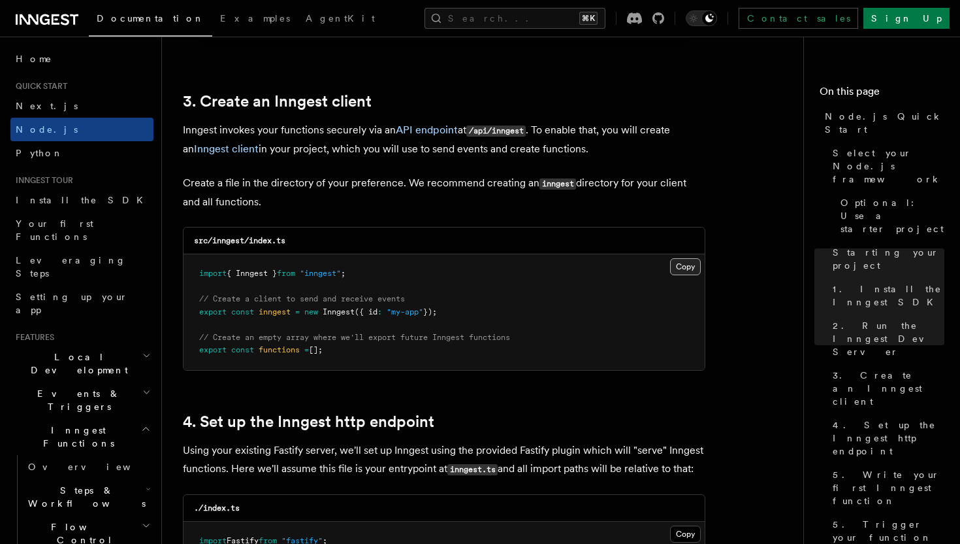
click at [682, 265] on button "Copy Copied" at bounding box center [685, 266] width 31 height 17
click at [679, 270] on button "Copy Copied" at bounding box center [685, 266] width 31 height 17
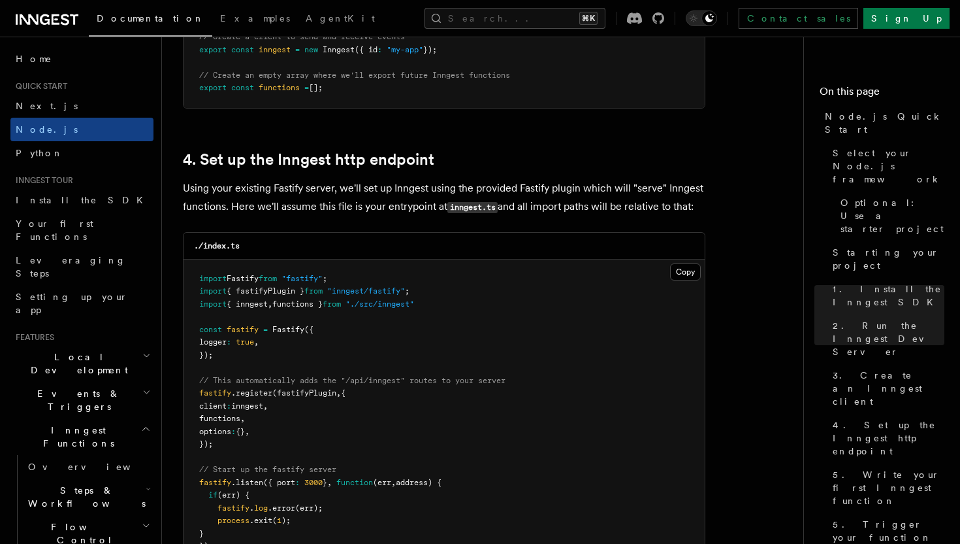
scroll to position [1954, 0]
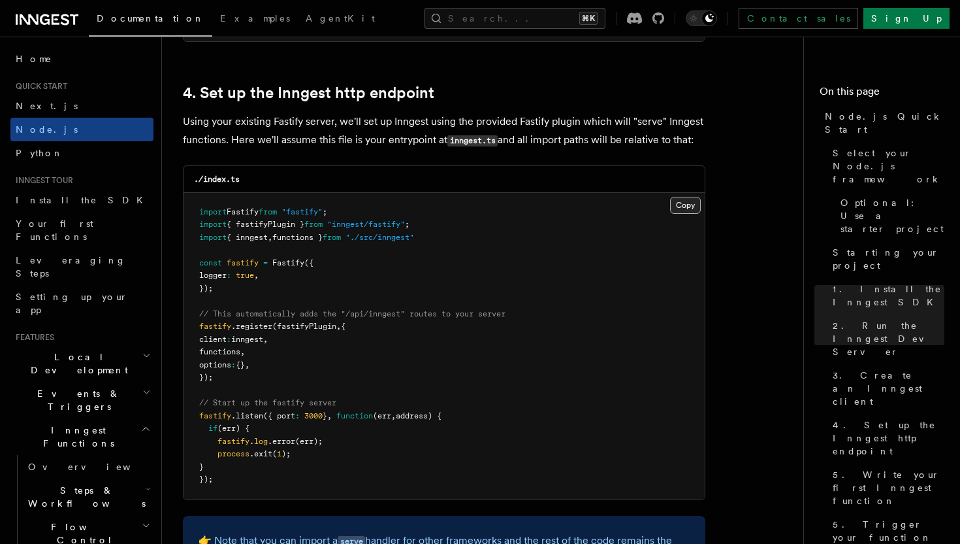
click at [678, 210] on button "Copy Copied" at bounding box center [685, 205] width 31 height 17
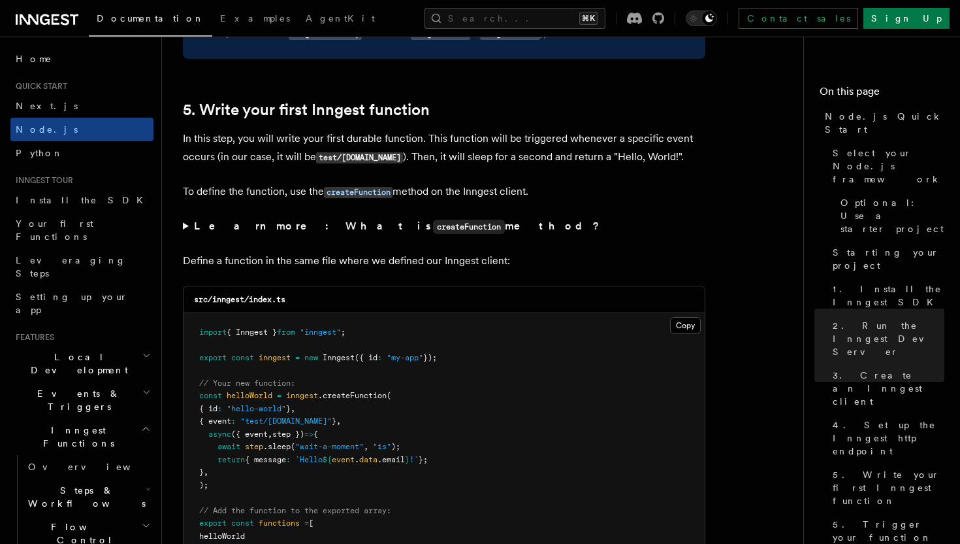
scroll to position [2565, 0]
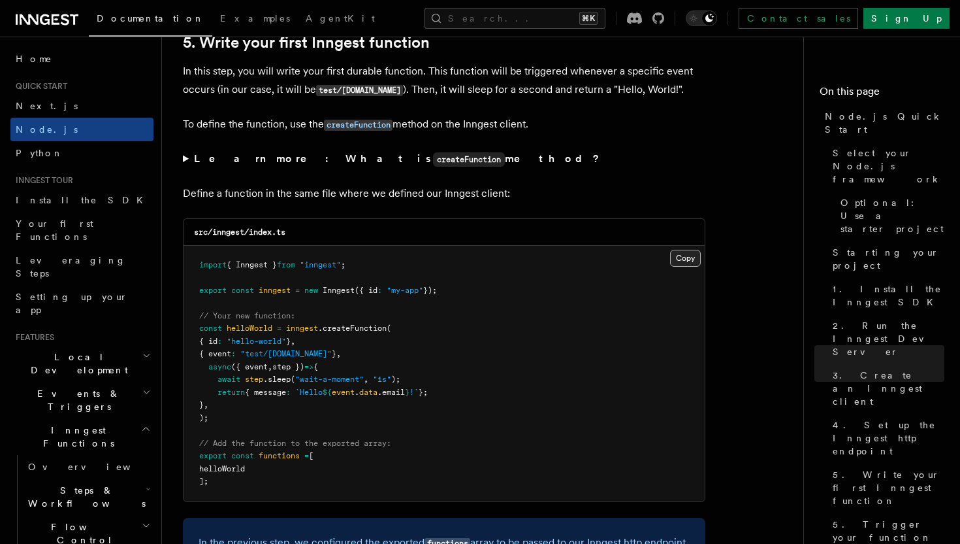
click at [691, 261] on button "Copy Copied" at bounding box center [685, 258] width 31 height 17
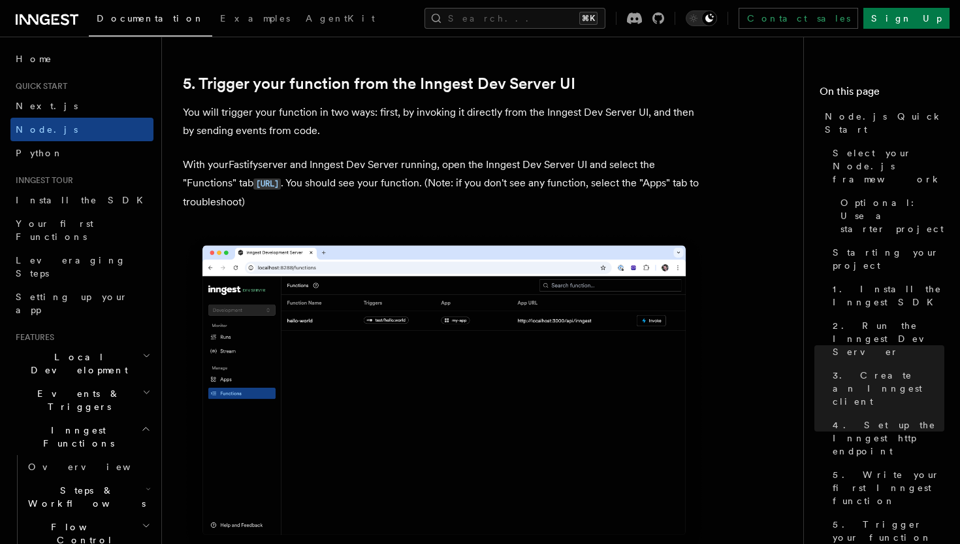
scroll to position [3152, 0]
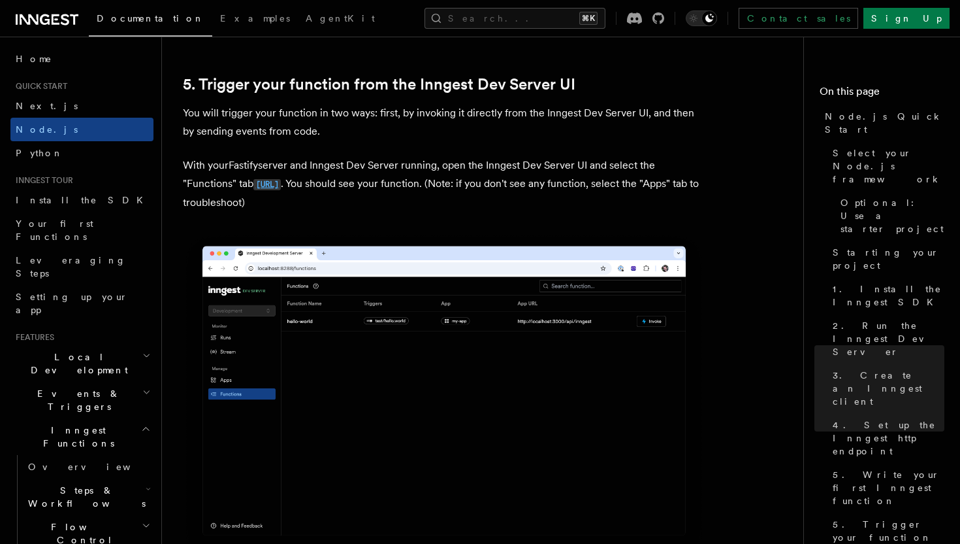
click at [281, 190] on code "http://localhost:8288/functions" at bounding box center [266, 184] width 27 height 11
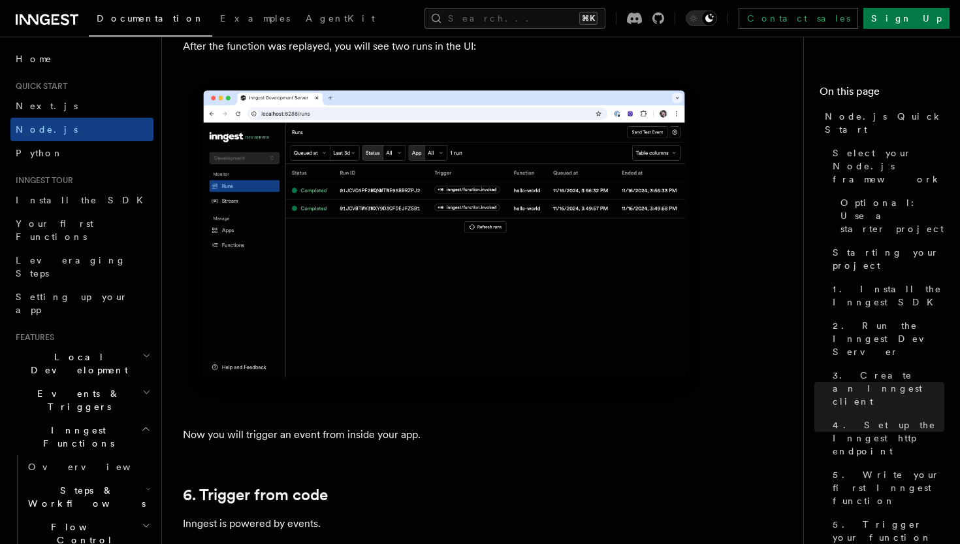
scroll to position [6335, 0]
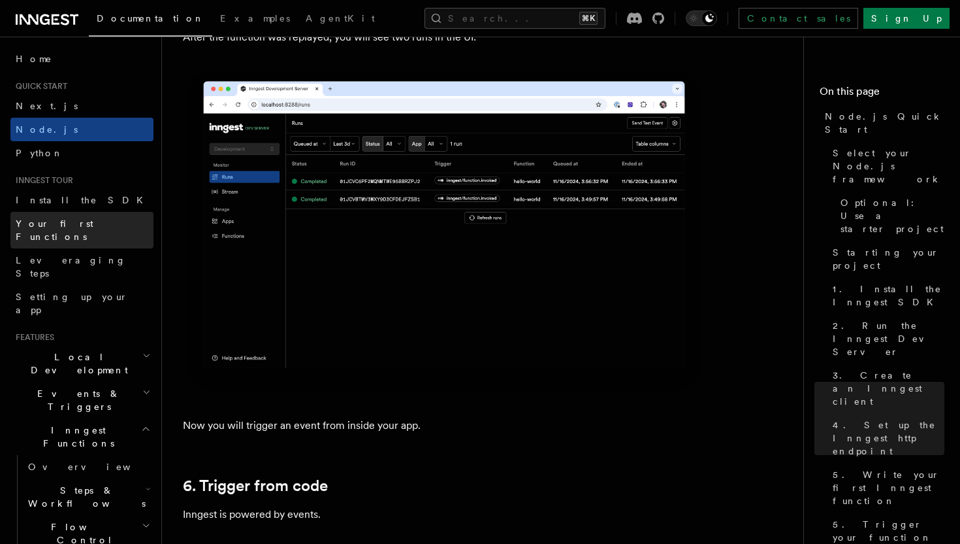
click at [114, 223] on link "Your first Functions" at bounding box center [81, 230] width 143 height 37
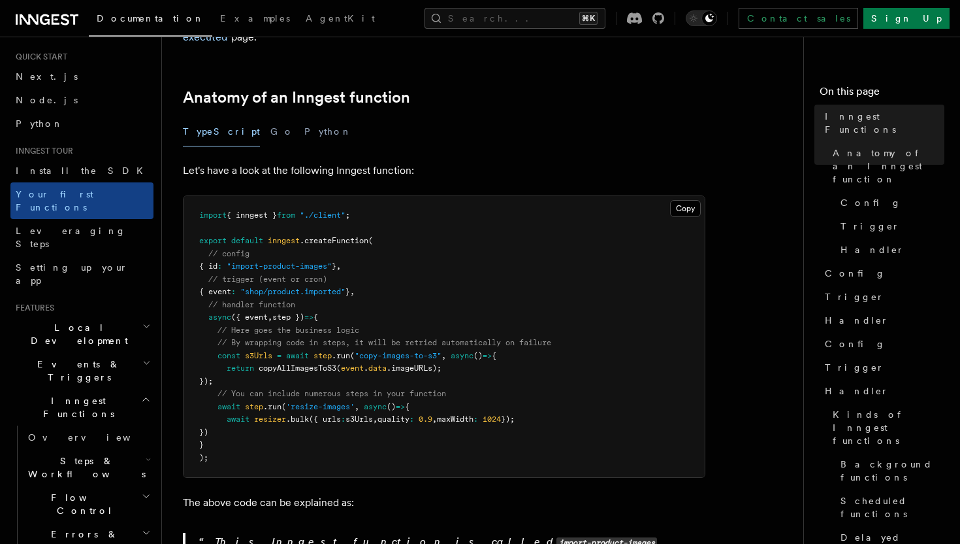
scroll to position [35, 0]
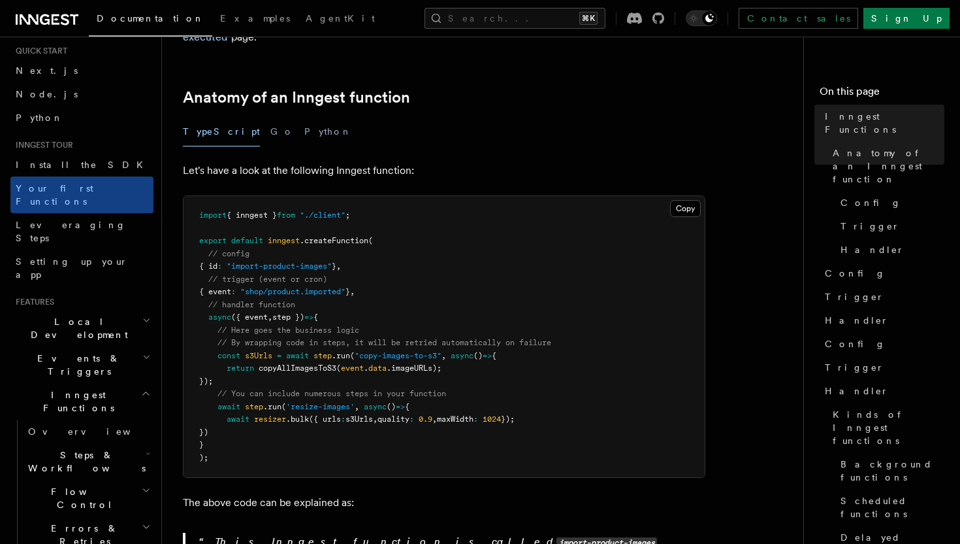
click at [123, 443] on h2 "Steps & Workflows" at bounding box center [88, 461] width 131 height 37
click at [120, 503] on link "Function steps" at bounding box center [94, 515] width 118 height 24
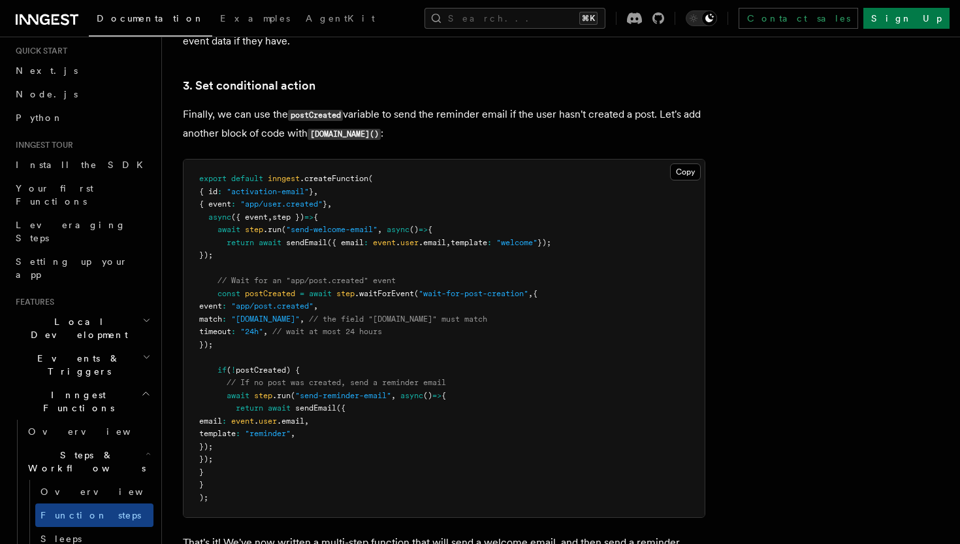
scroll to position [1699, 0]
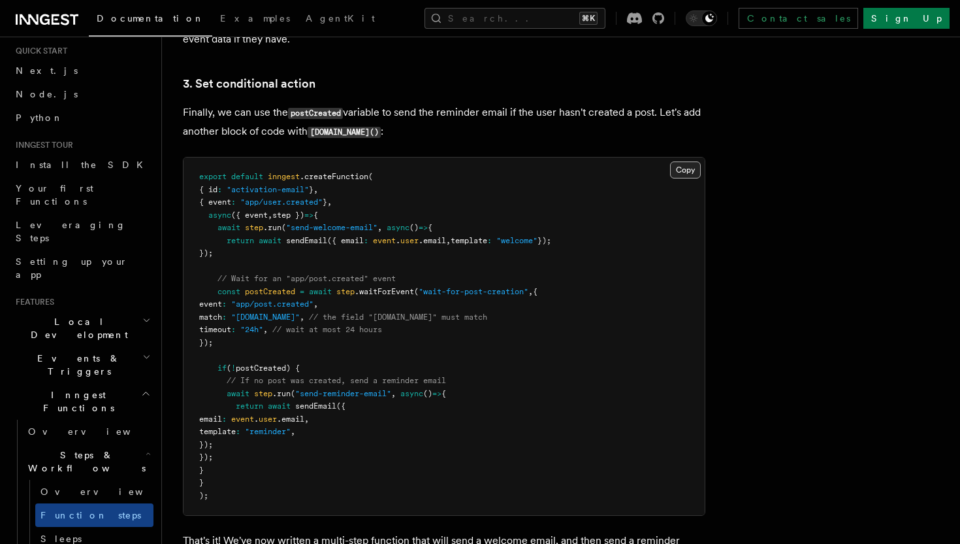
click at [680, 178] on button "Copy Copied" at bounding box center [685, 169] width 31 height 17
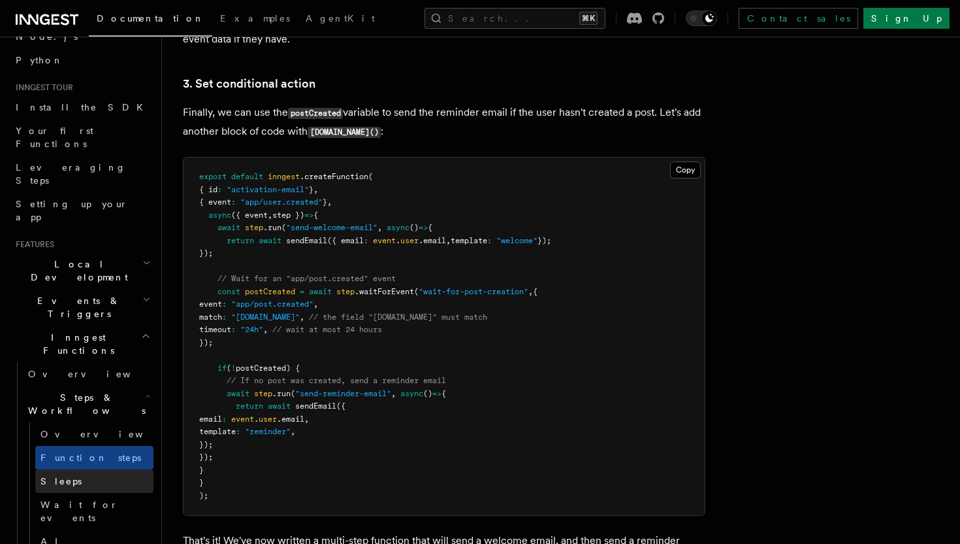
scroll to position [125, 0]
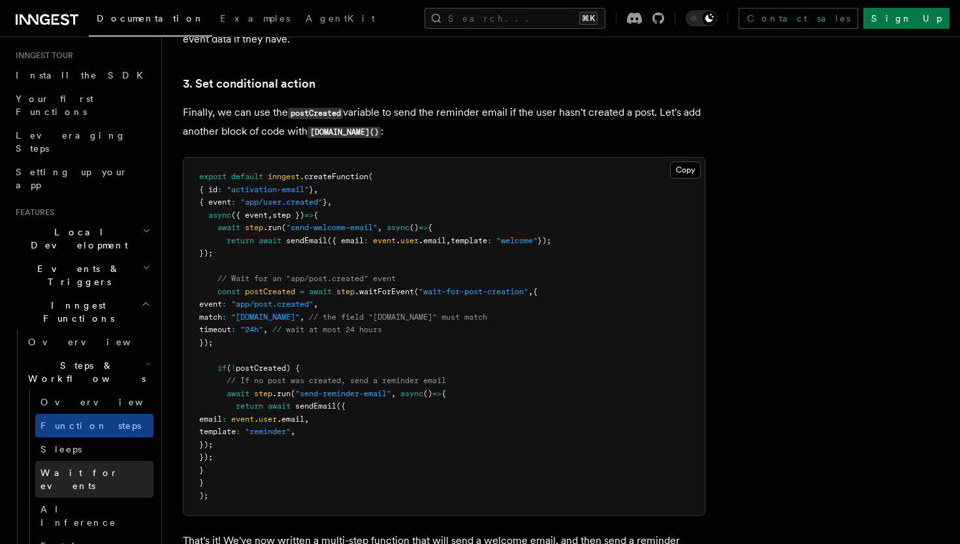
click at [97, 467] on span "Wait for events" at bounding box center [80, 479] width 78 height 24
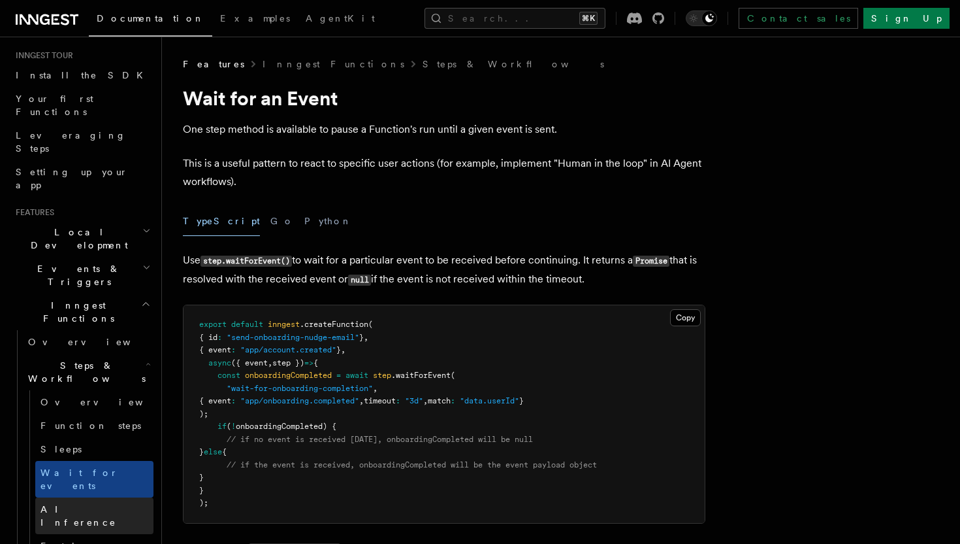
click at [102, 497] on link "AI Inference" at bounding box center [94, 515] width 118 height 37
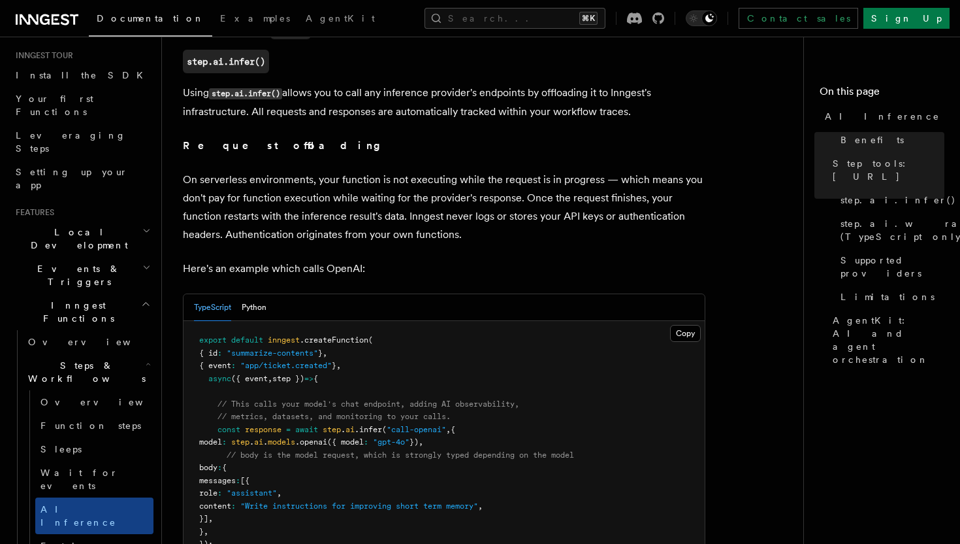
scroll to position [612, 0]
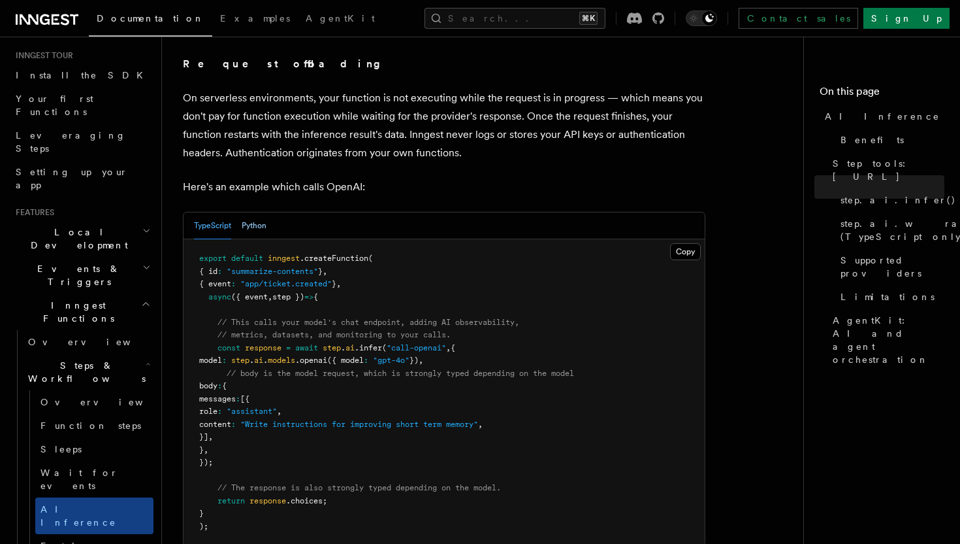
click at [263, 215] on button "Python" at bounding box center [254, 225] width 25 height 27
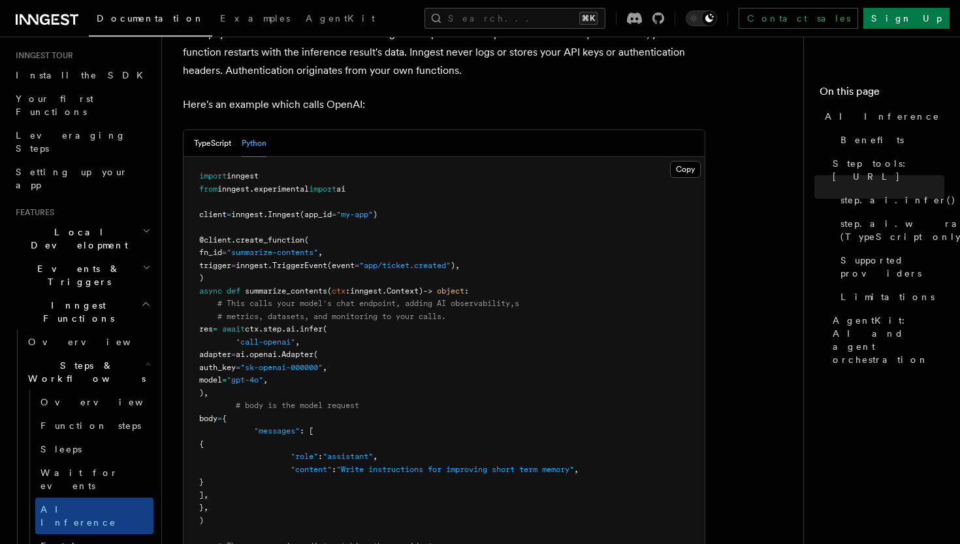
scroll to position [736, 0]
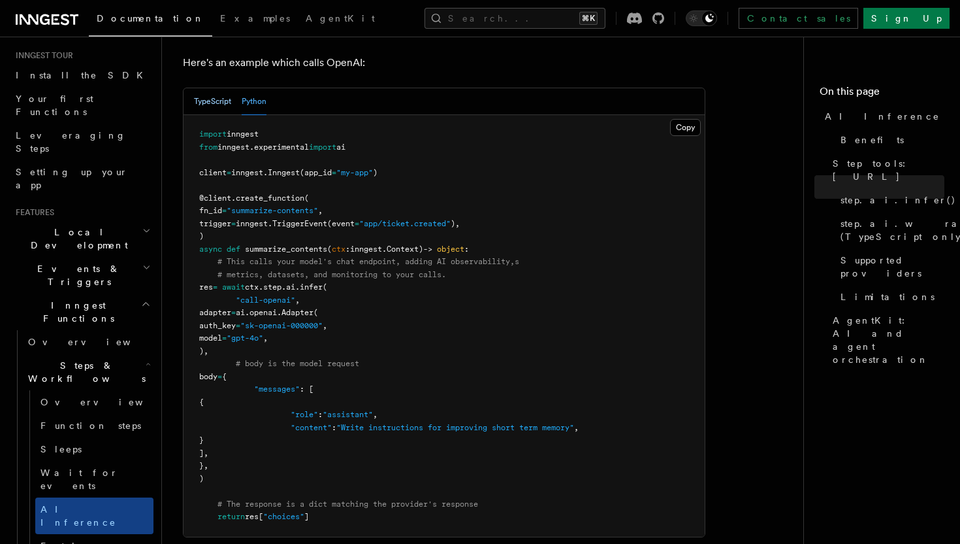
click at [216, 88] on button "TypeScript" at bounding box center [212, 101] width 37 height 27
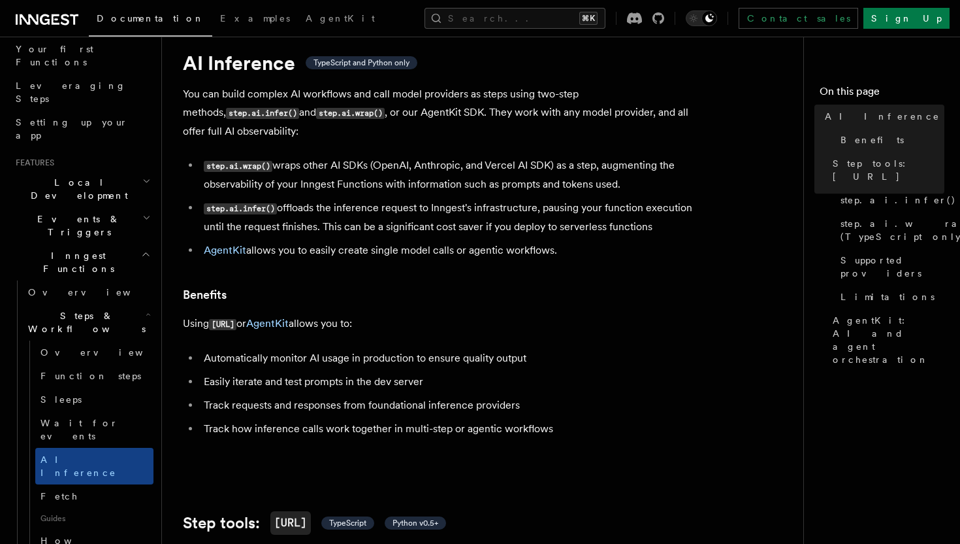
scroll to position [0, 0]
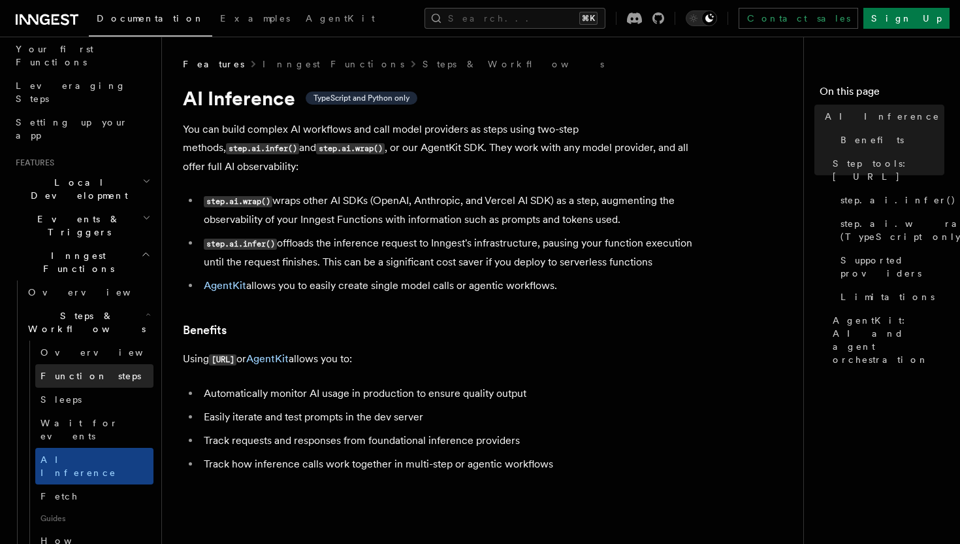
click at [131, 364] on link "Function steps" at bounding box center [94, 376] width 118 height 24
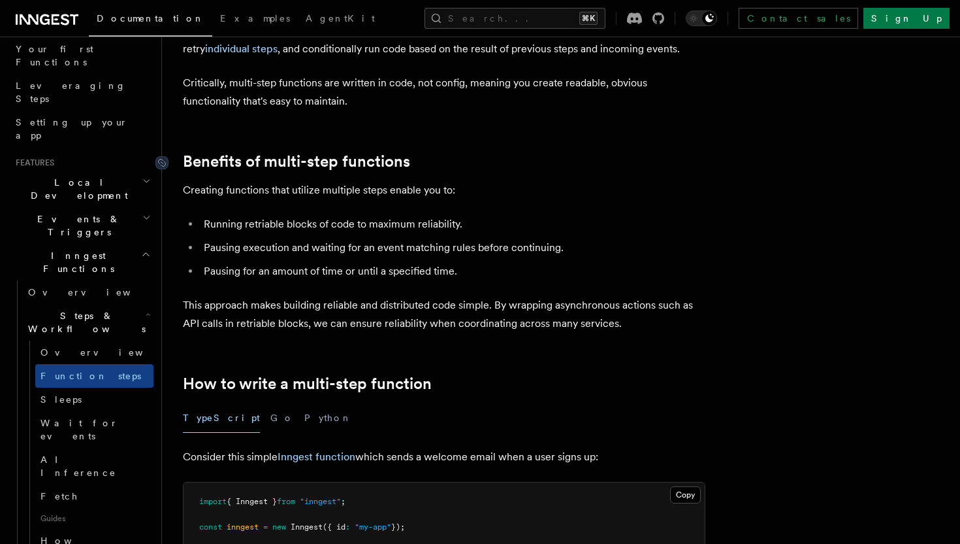
scroll to position [267, 0]
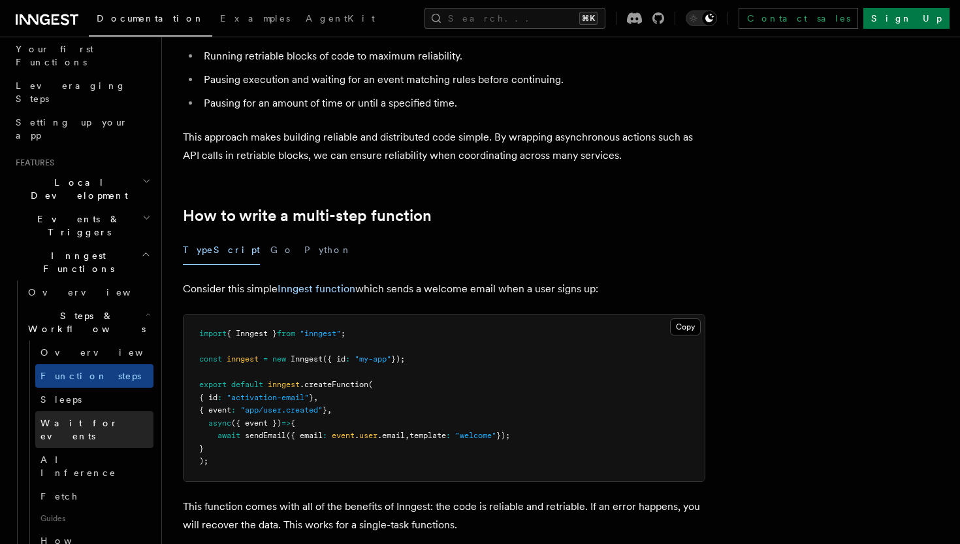
click at [121, 411] on link "Wait for events" at bounding box center [94, 429] width 118 height 37
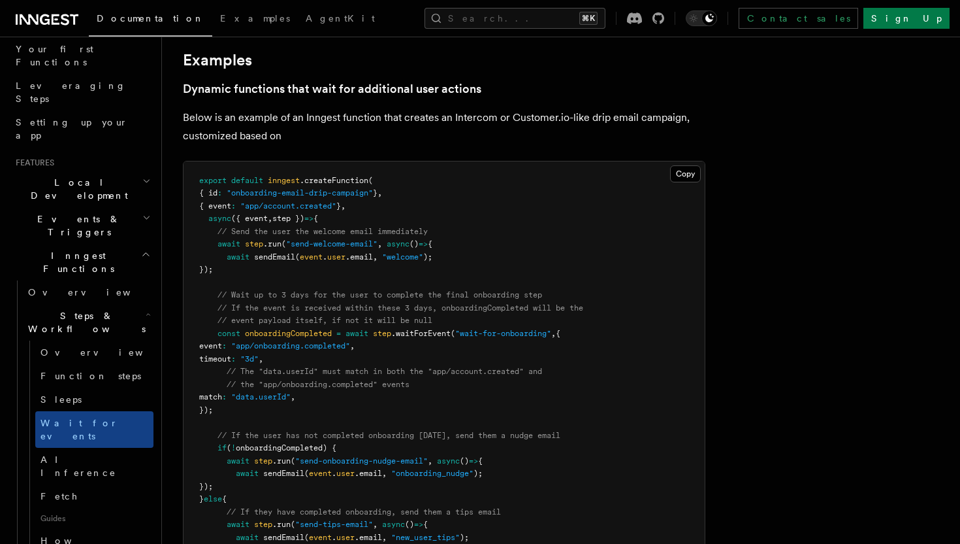
scroll to position [623, 0]
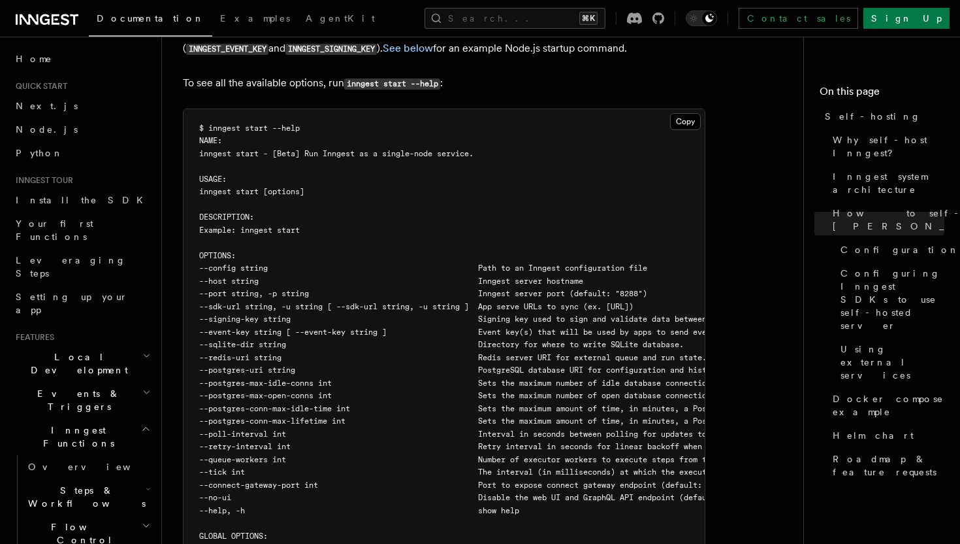
scroll to position [2306, 0]
